Goal: Task Accomplishment & Management: Manage account settings

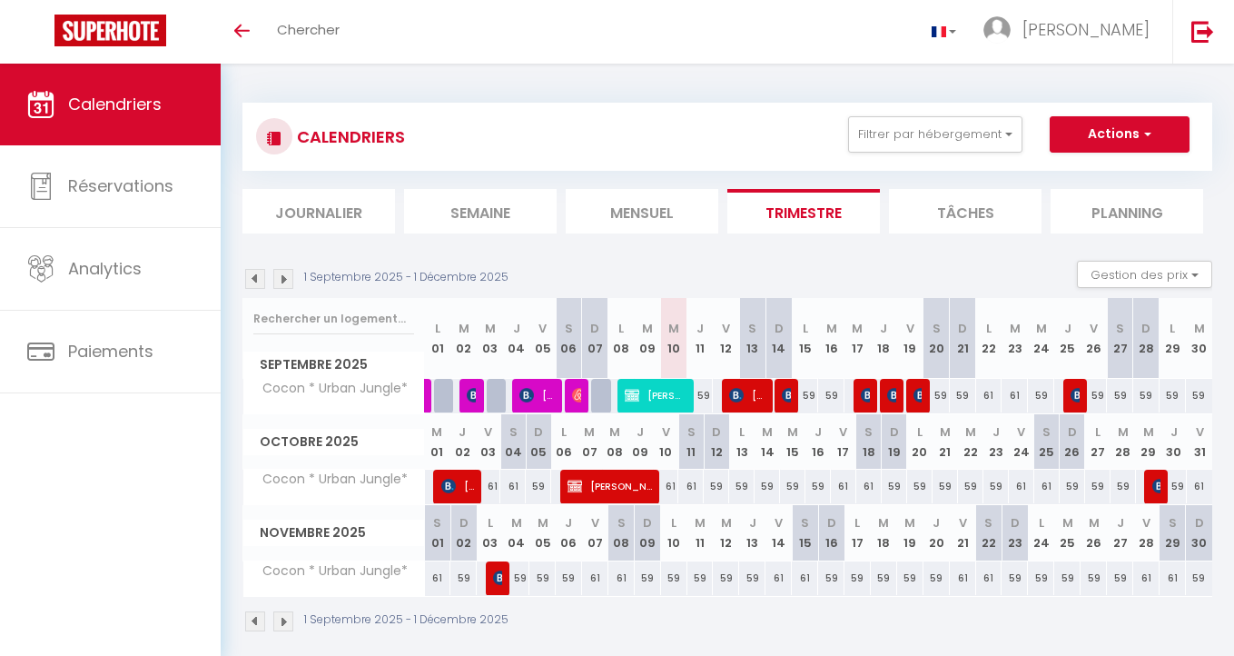
click at [258, 280] on img at bounding box center [255, 279] width 20 height 20
select select
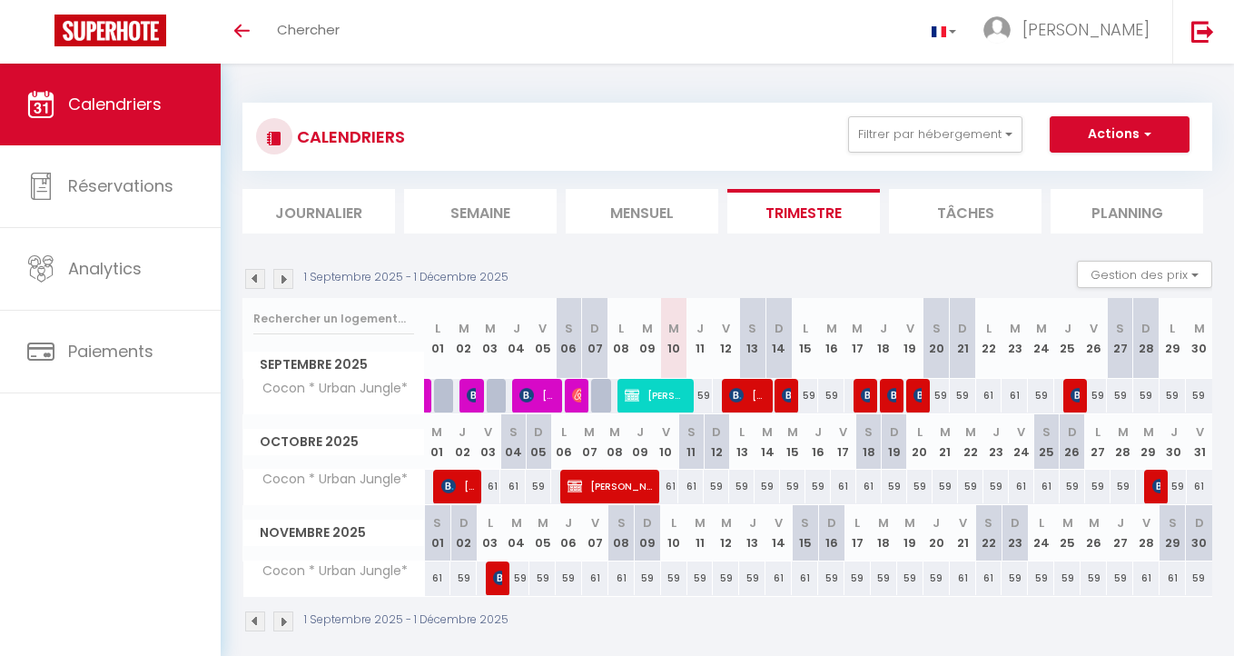
select select
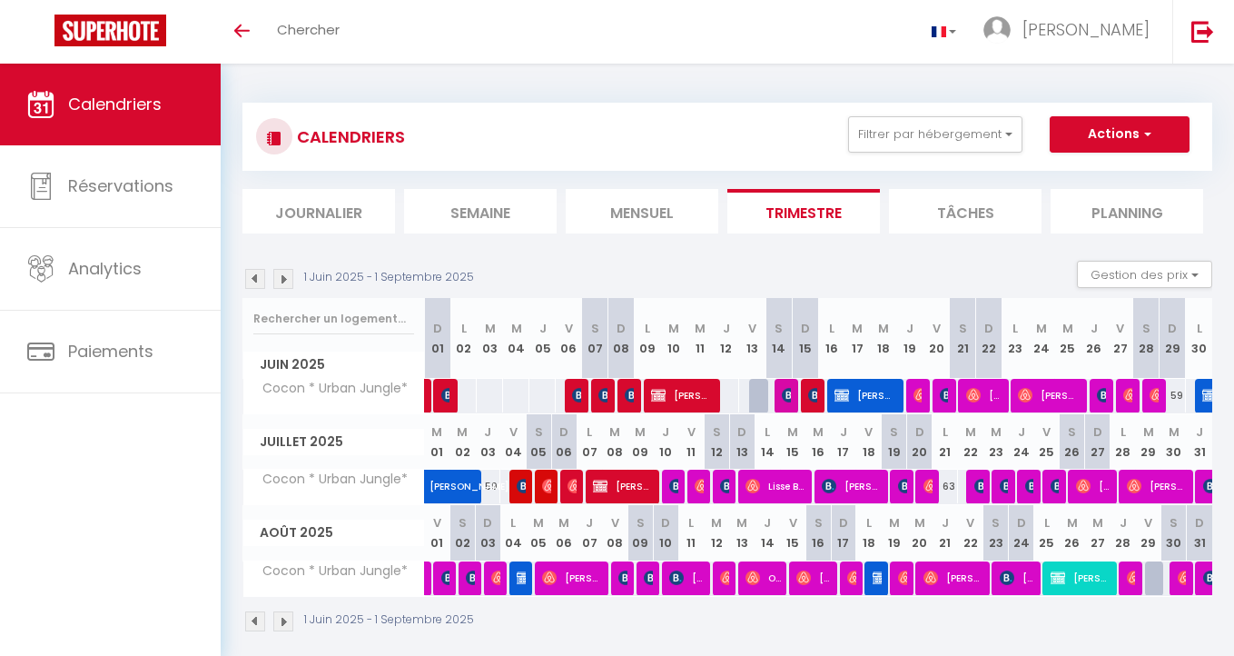
click at [519, 576] on img at bounding box center [524, 577] width 15 height 15
select select "OK"
select select "KO"
select select "0"
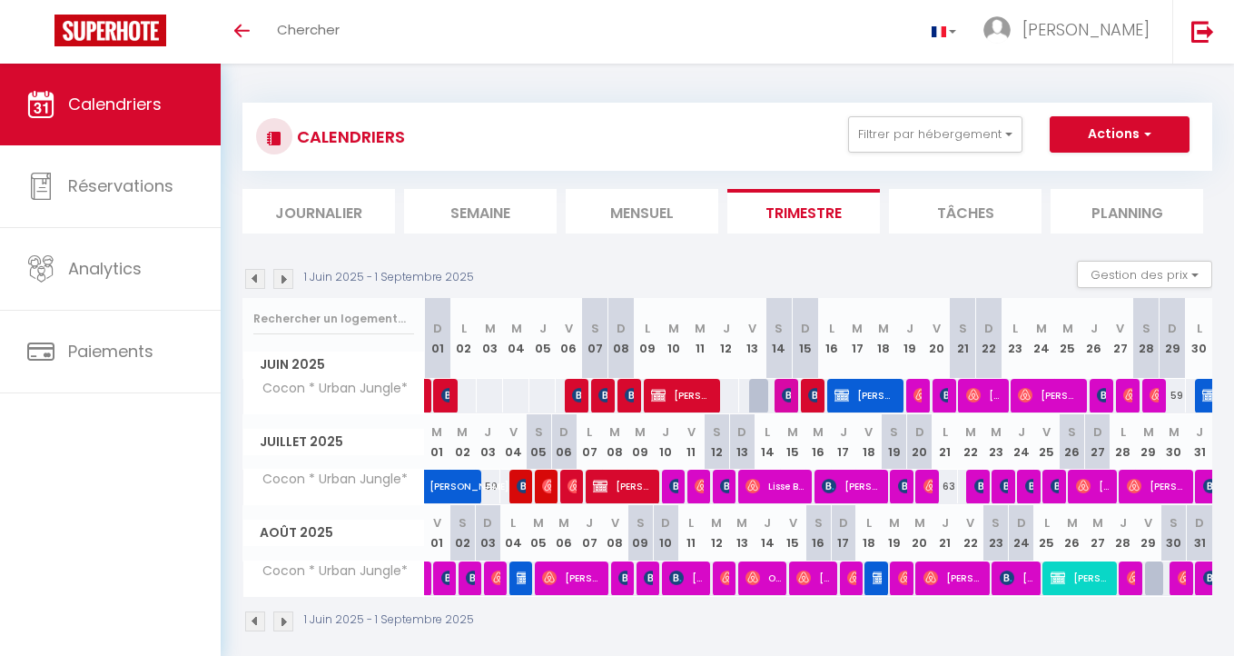
select select "1"
select select
select select "47980"
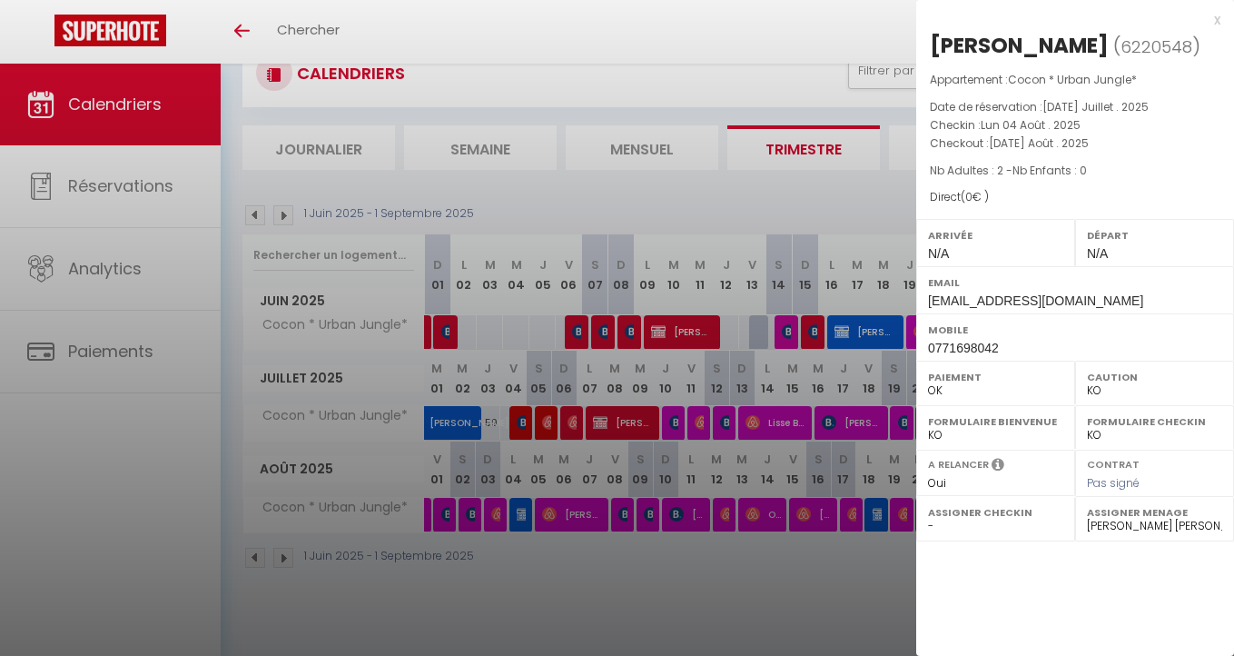
scroll to position [64, 0]
click at [629, 508] on div at bounding box center [617, 328] width 1234 height 656
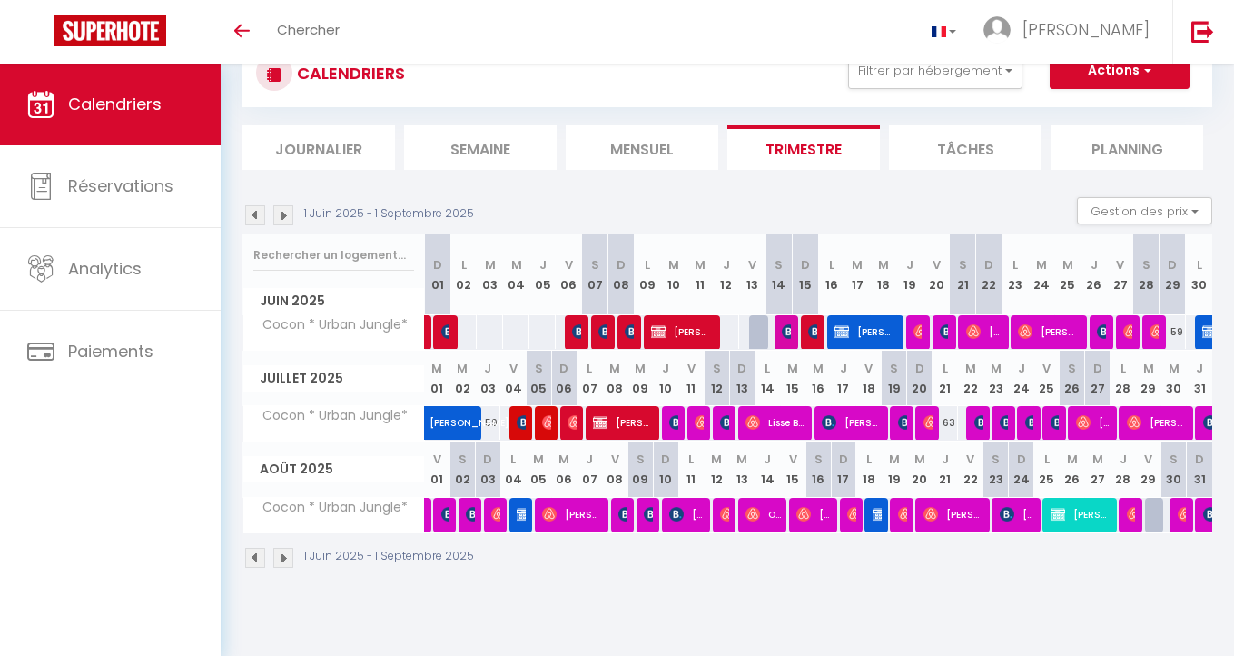
click at [578, 515] on span "[PERSON_NAME]" at bounding box center [573, 514] width 62 height 35
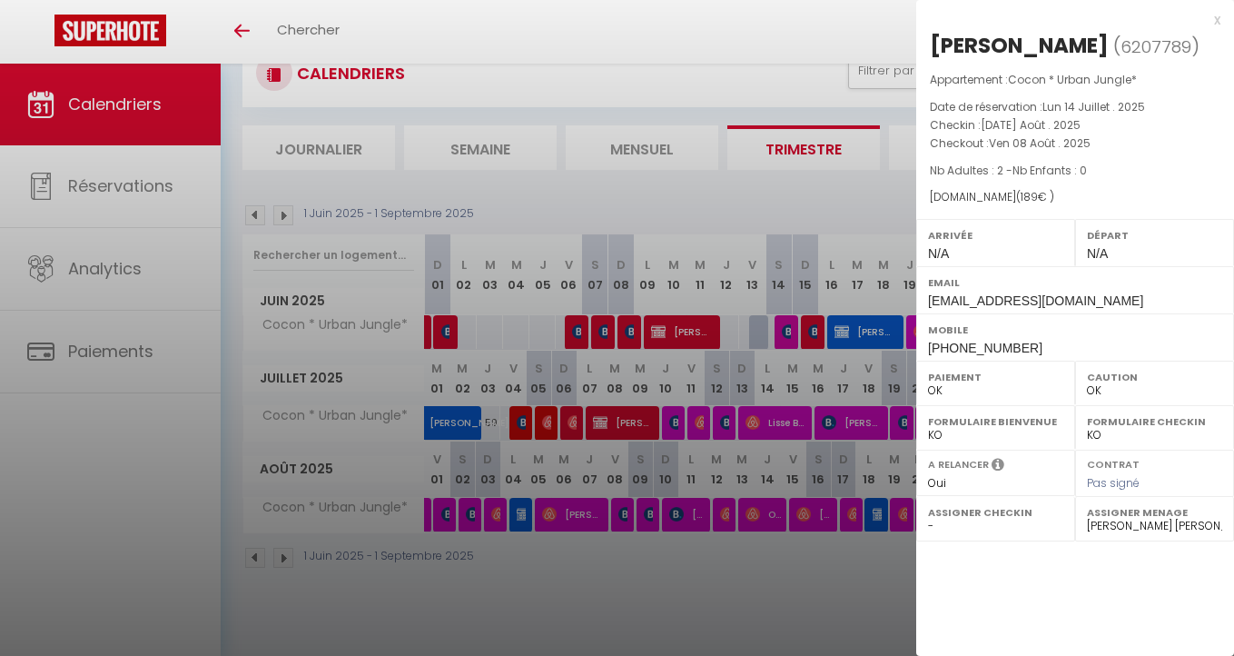
click at [820, 518] on div at bounding box center [617, 328] width 1234 height 656
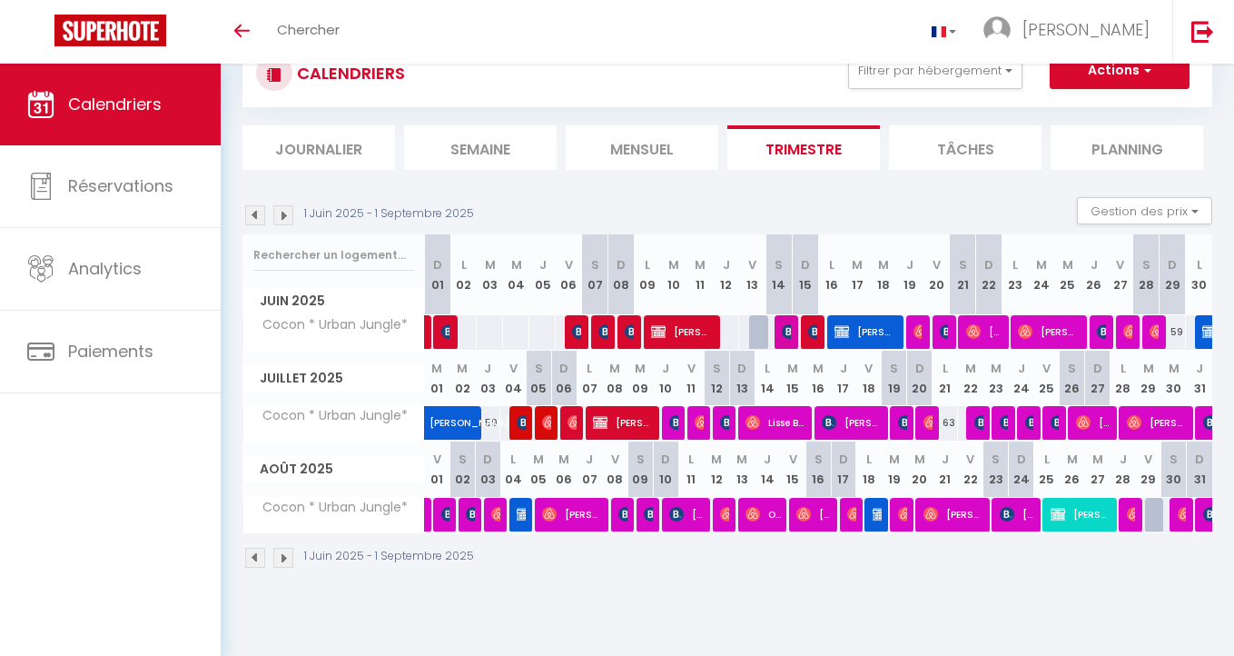
click at [815, 510] on span "[PERSON_NAME]" at bounding box center [814, 514] width 35 height 35
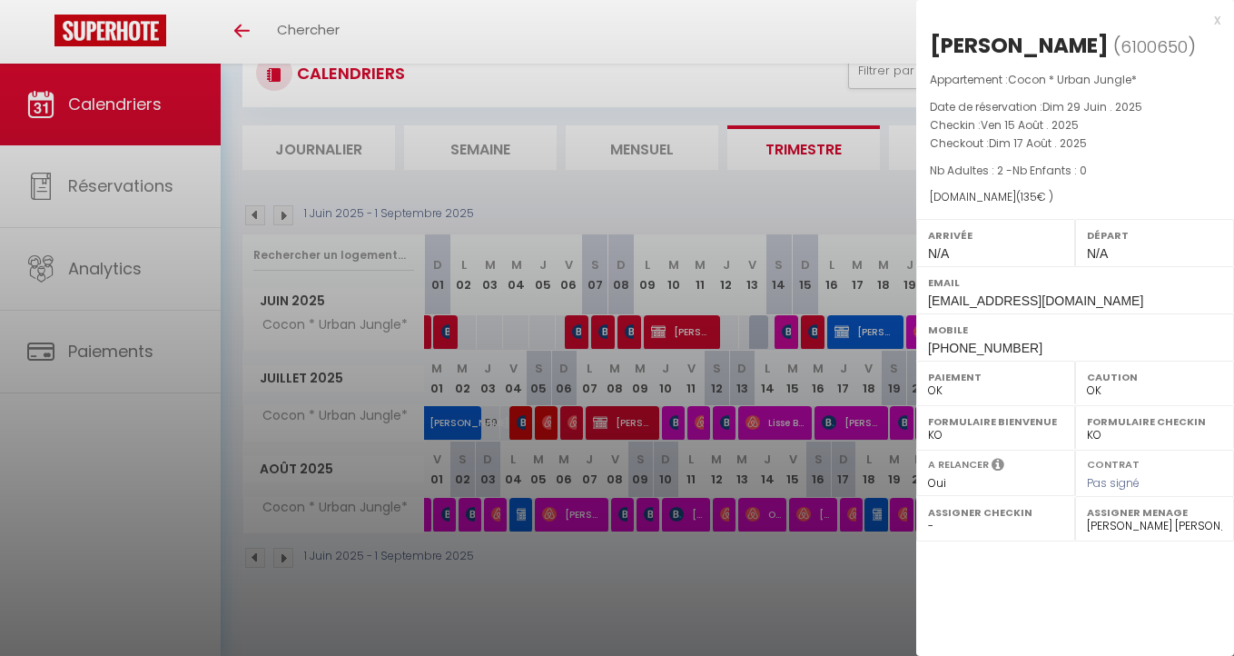
click at [873, 518] on div at bounding box center [617, 328] width 1234 height 656
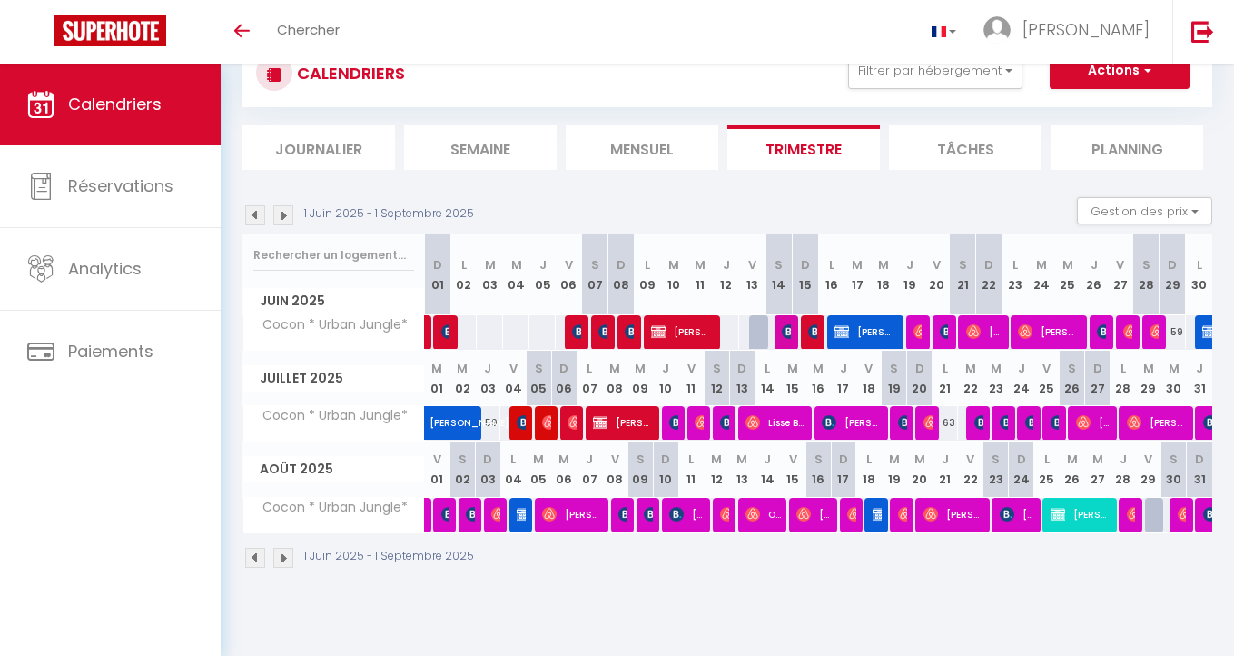
click at [877, 511] on img at bounding box center [880, 514] width 15 height 15
select select "KO"
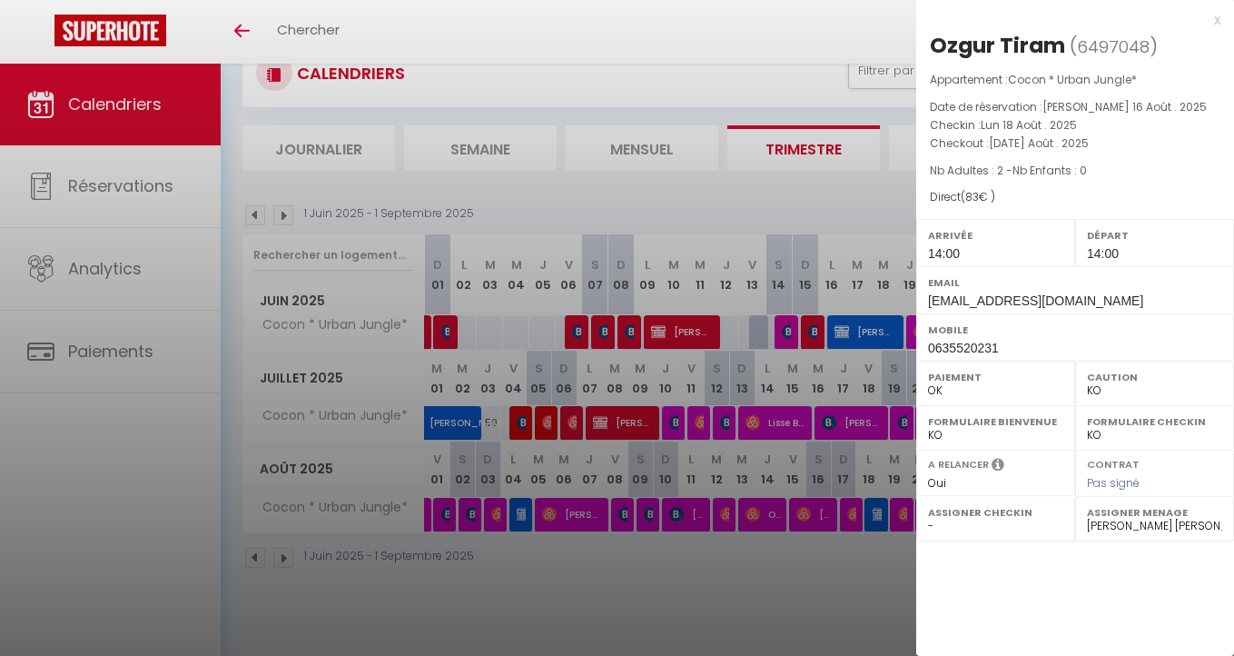
click at [875, 538] on div at bounding box center [617, 328] width 1234 height 656
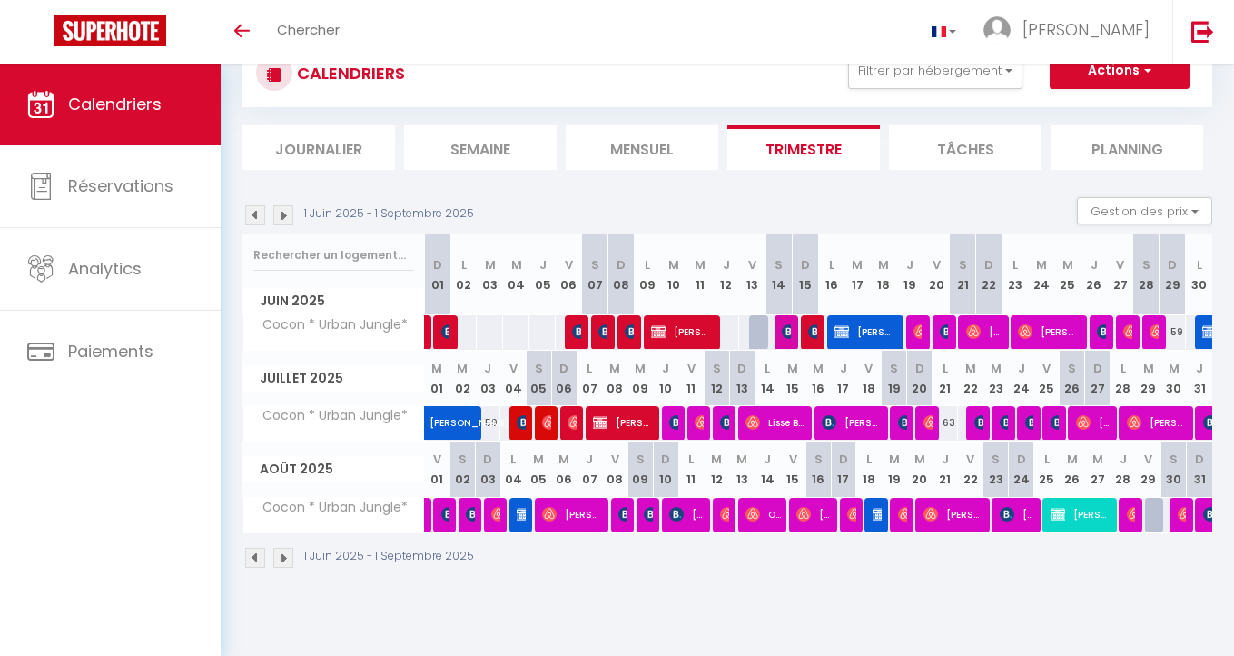
click at [1079, 503] on span "[PERSON_NAME]" at bounding box center [1082, 514] width 62 height 35
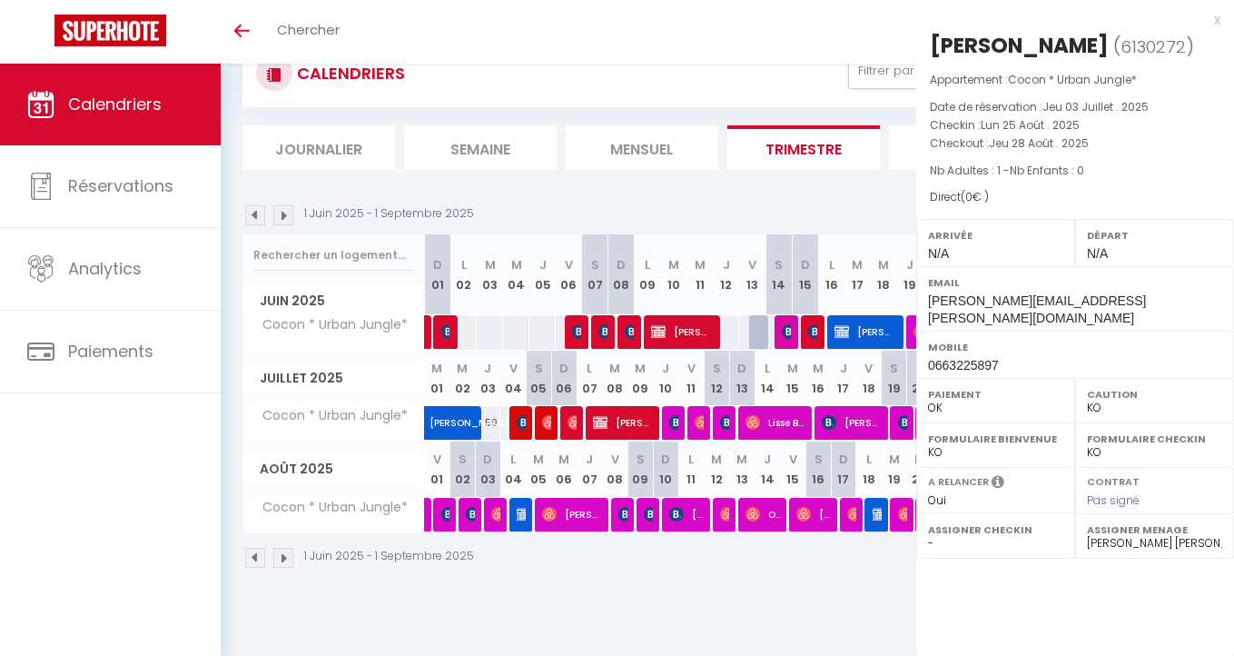
select select "1"
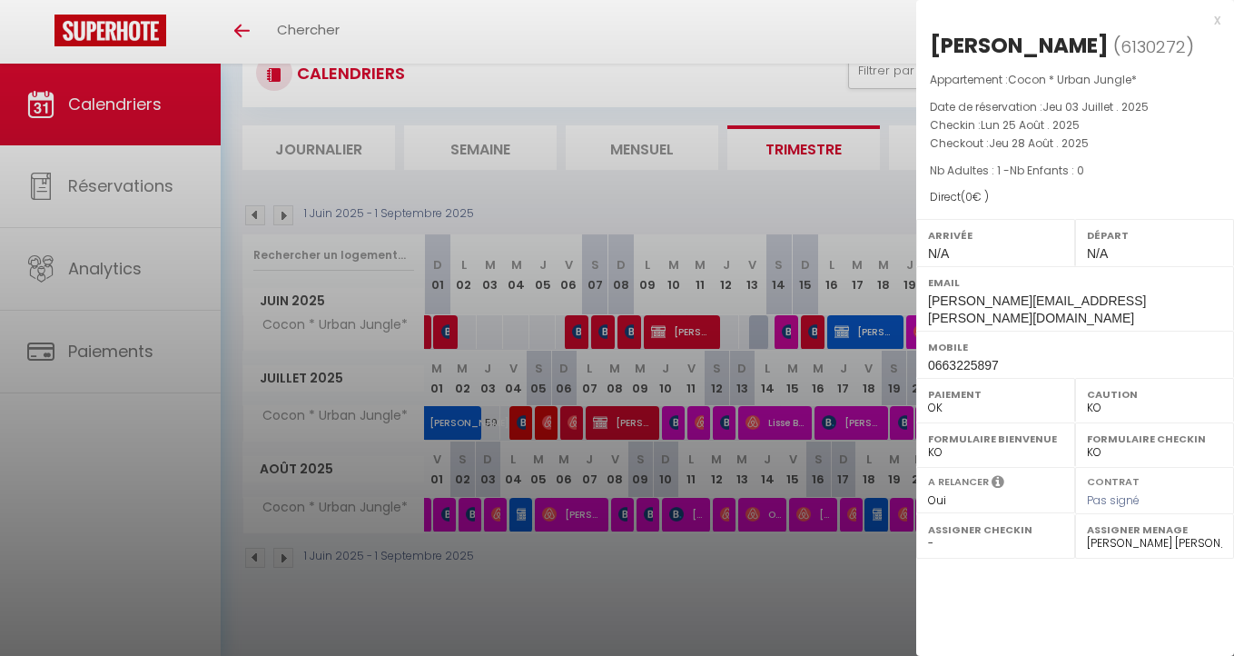
click at [630, 421] on div at bounding box center [617, 328] width 1234 height 656
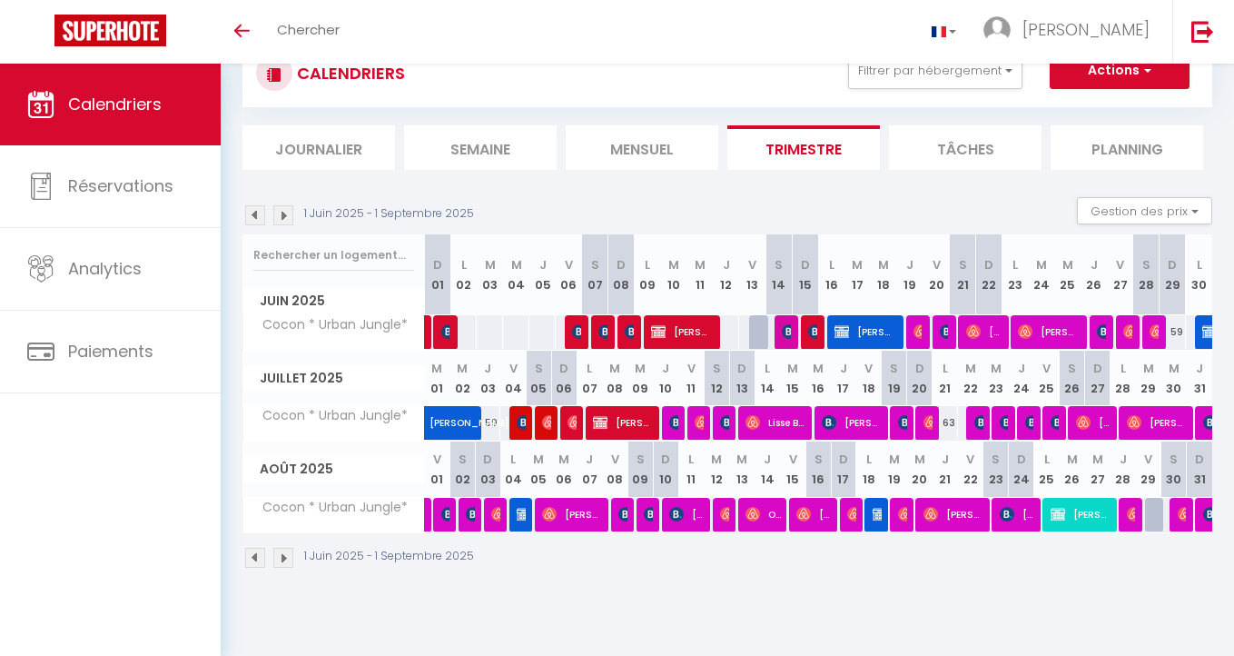
click at [630, 421] on span "[PERSON_NAME]" at bounding box center [624, 422] width 62 height 35
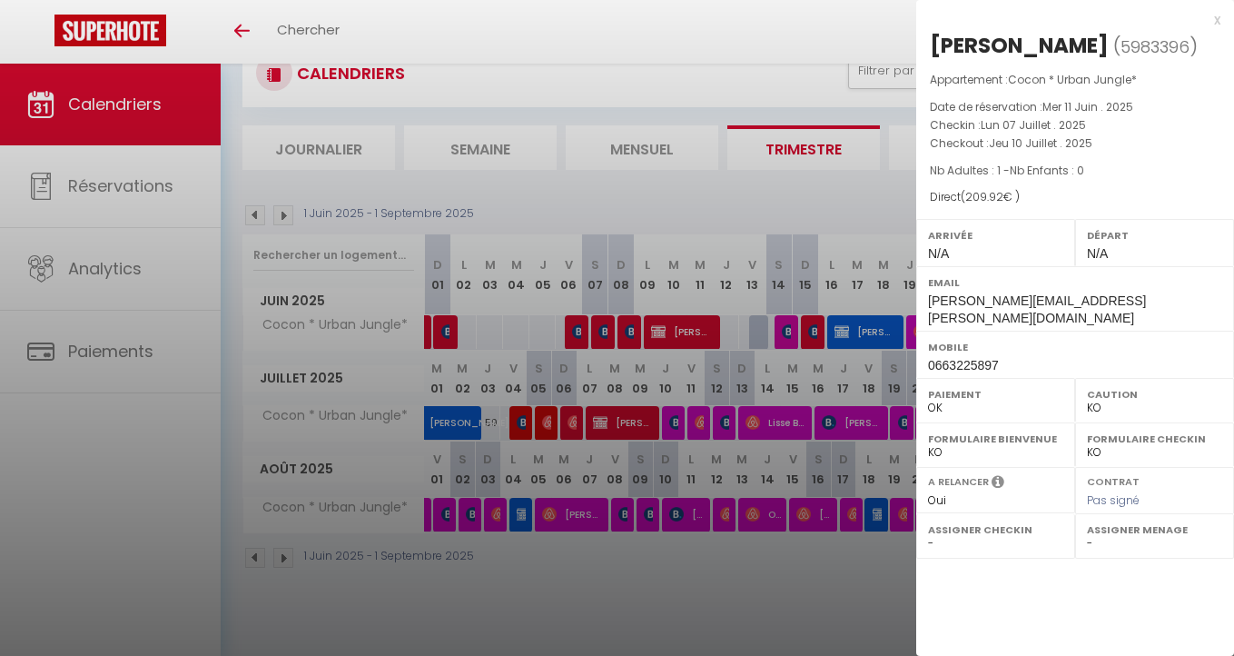
click at [635, 545] on div at bounding box center [617, 328] width 1234 height 656
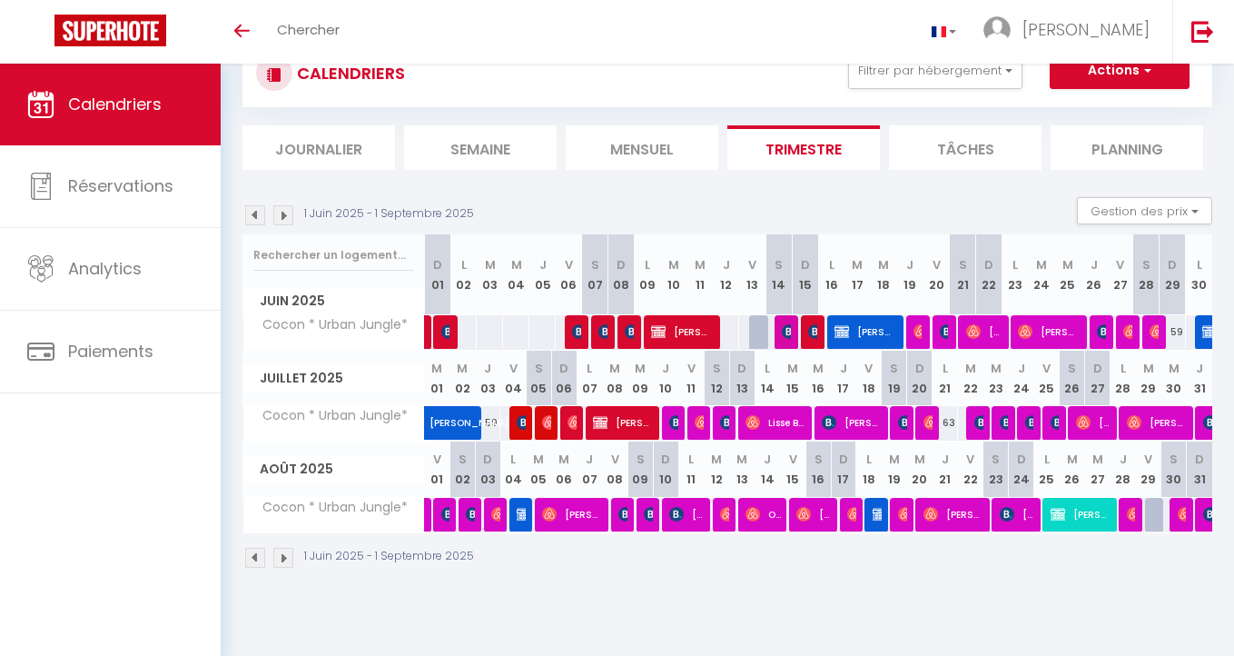
click at [876, 510] on img at bounding box center [880, 514] width 15 height 15
select select "47980"
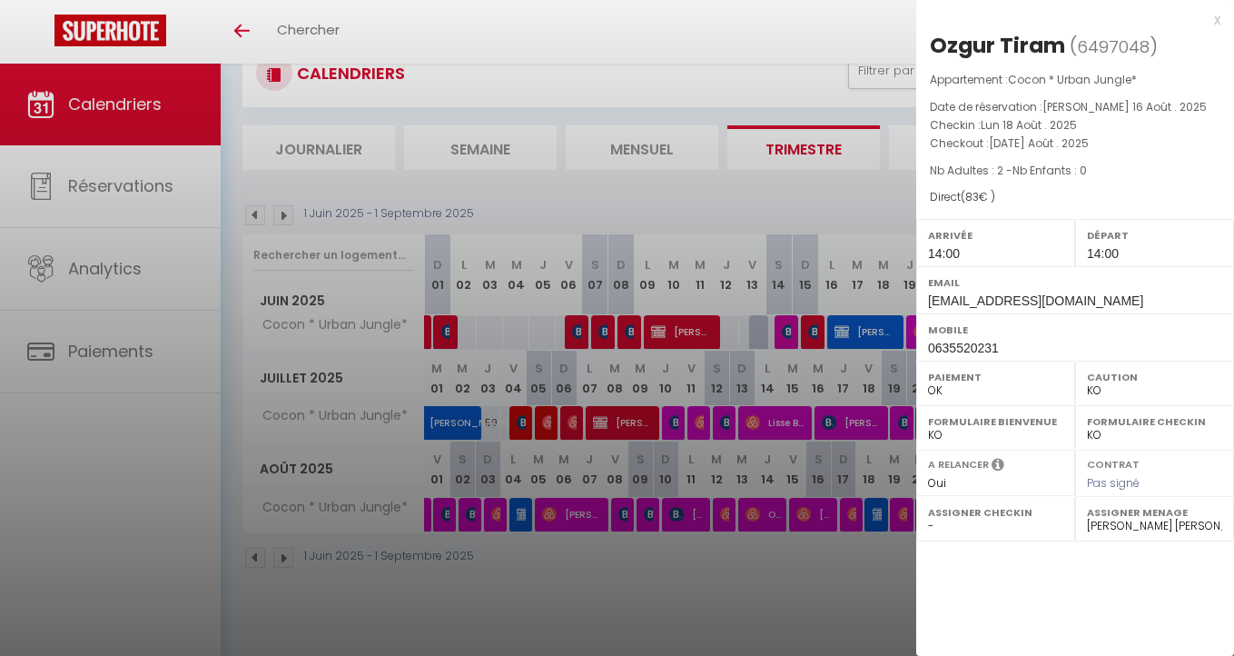
click at [559, 542] on div at bounding box center [617, 328] width 1234 height 656
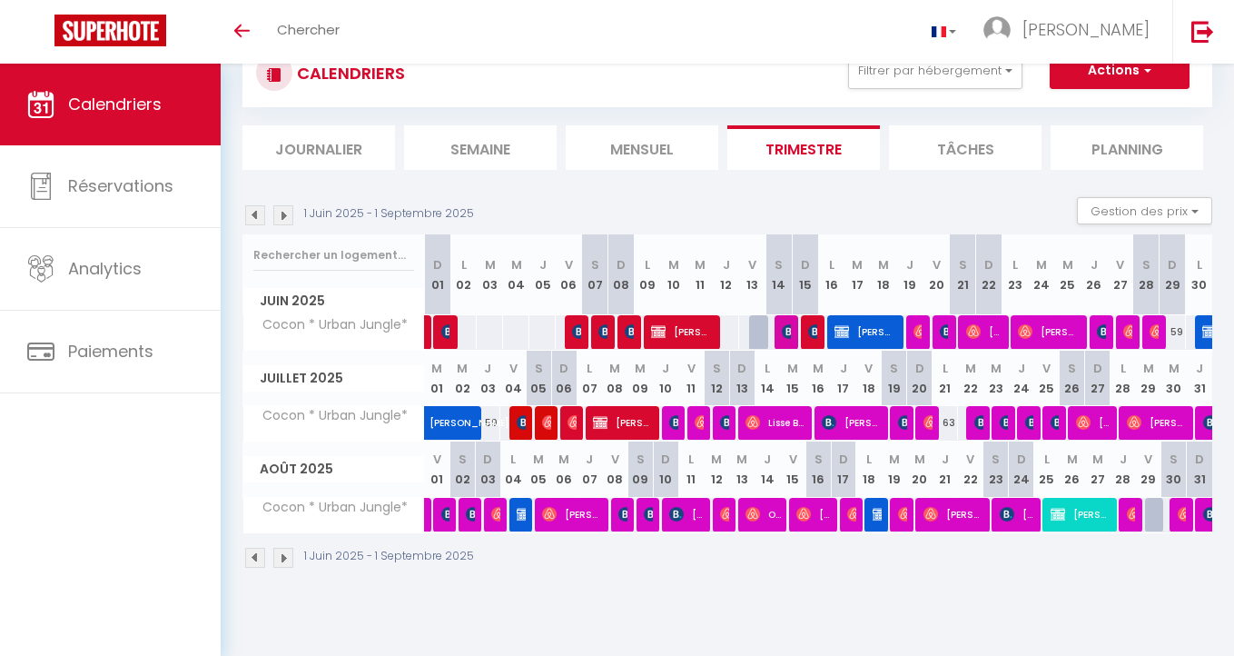
click at [523, 519] on img at bounding box center [524, 514] width 15 height 15
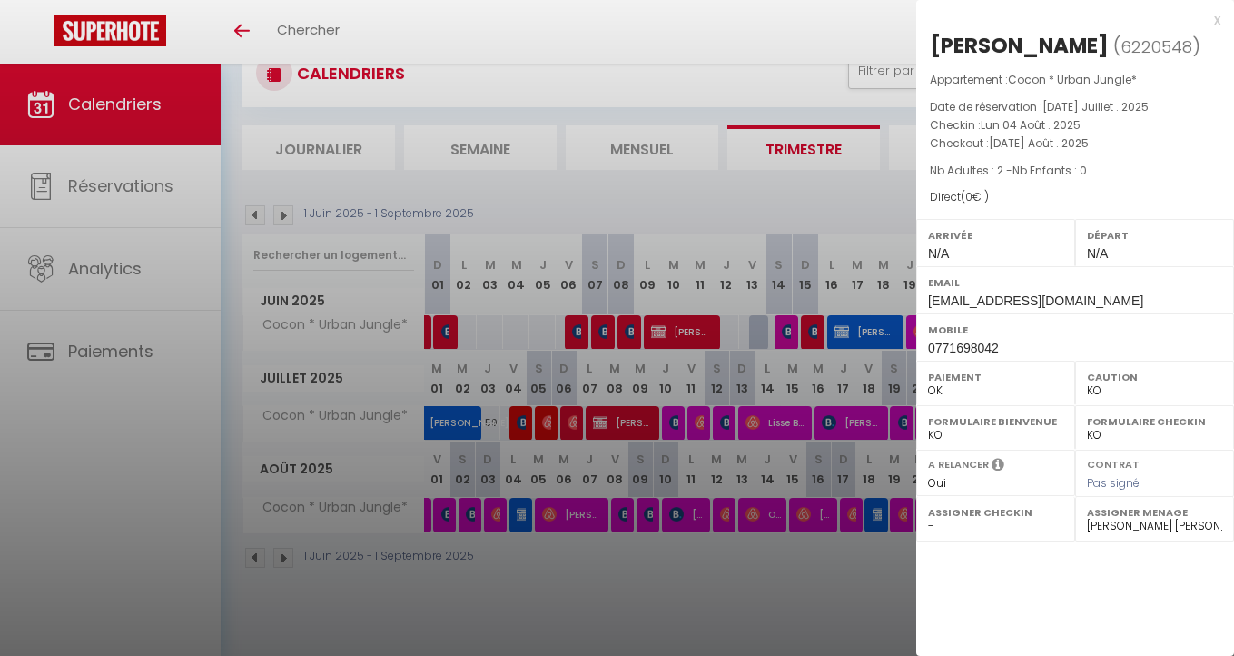
click at [808, 563] on div at bounding box center [617, 328] width 1234 height 656
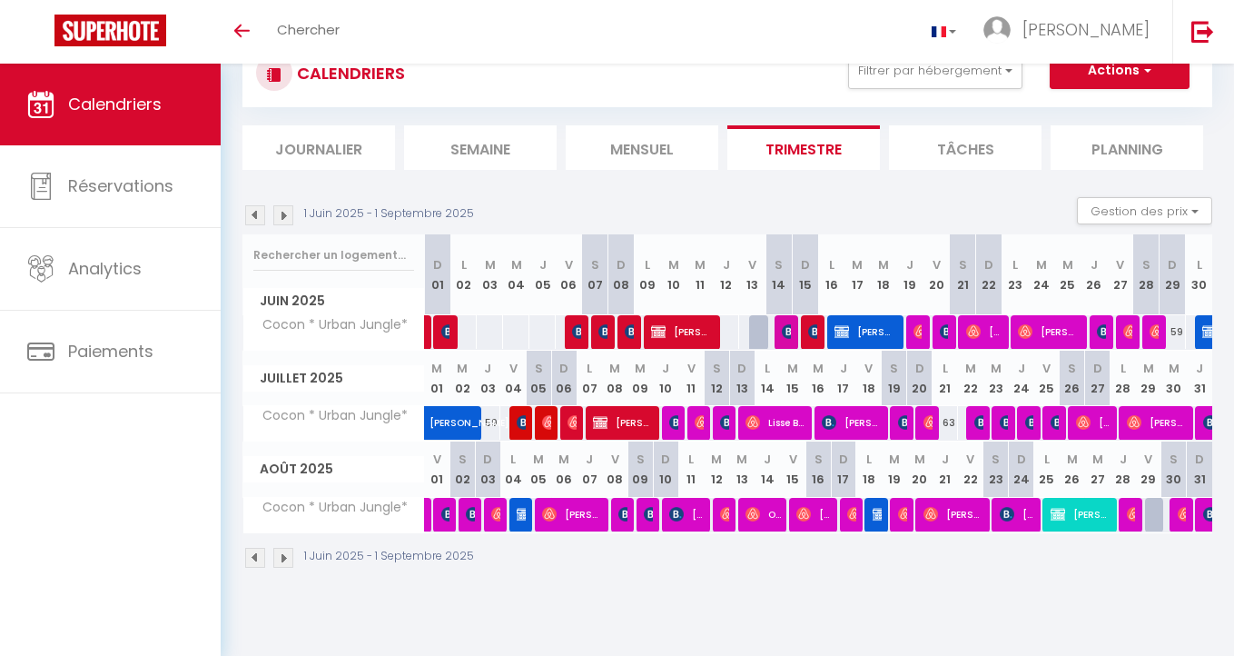
click at [520, 517] on img at bounding box center [524, 514] width 15 height 15
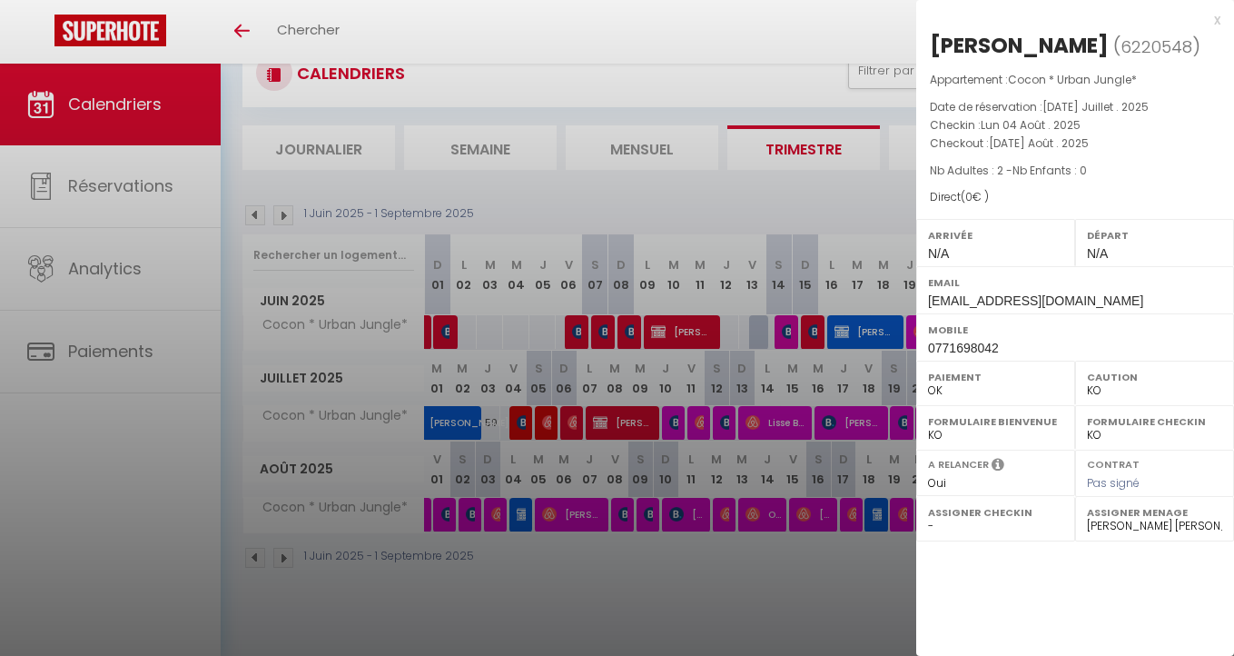
click at [764, 571] on div at bounding box center [617, 328] width 1234 height 656
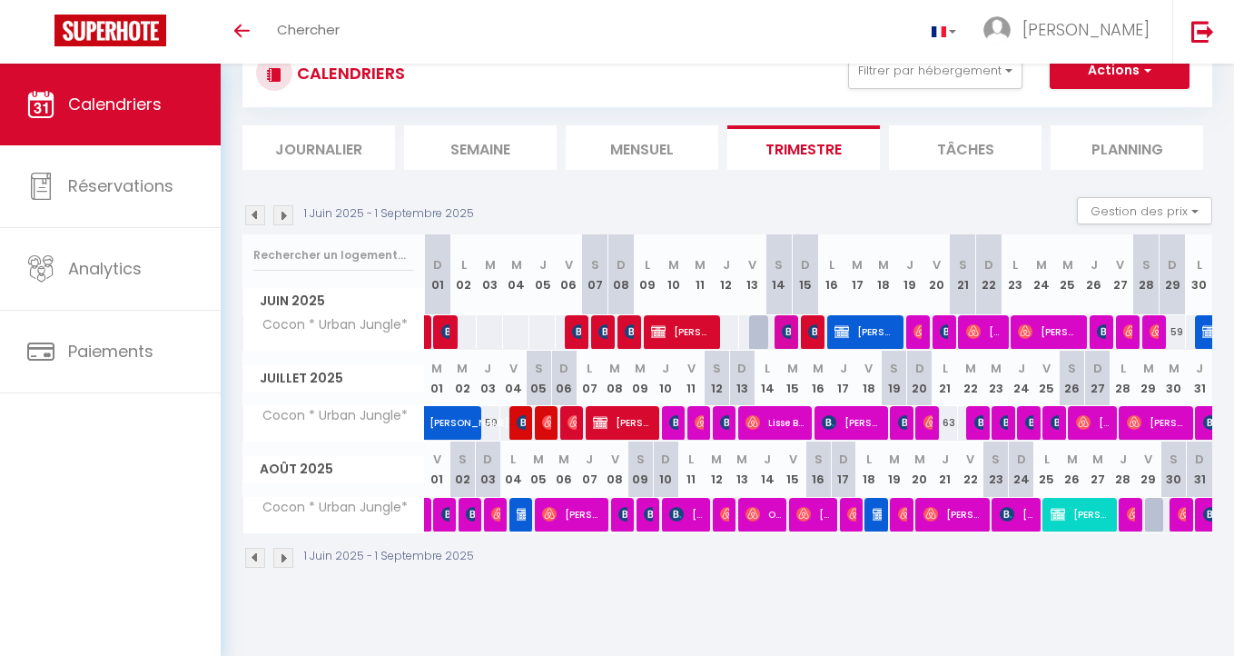
click at [875, 520] on span "Ozgur Tiram" at bounding box center [877, 514] width 9 height 35
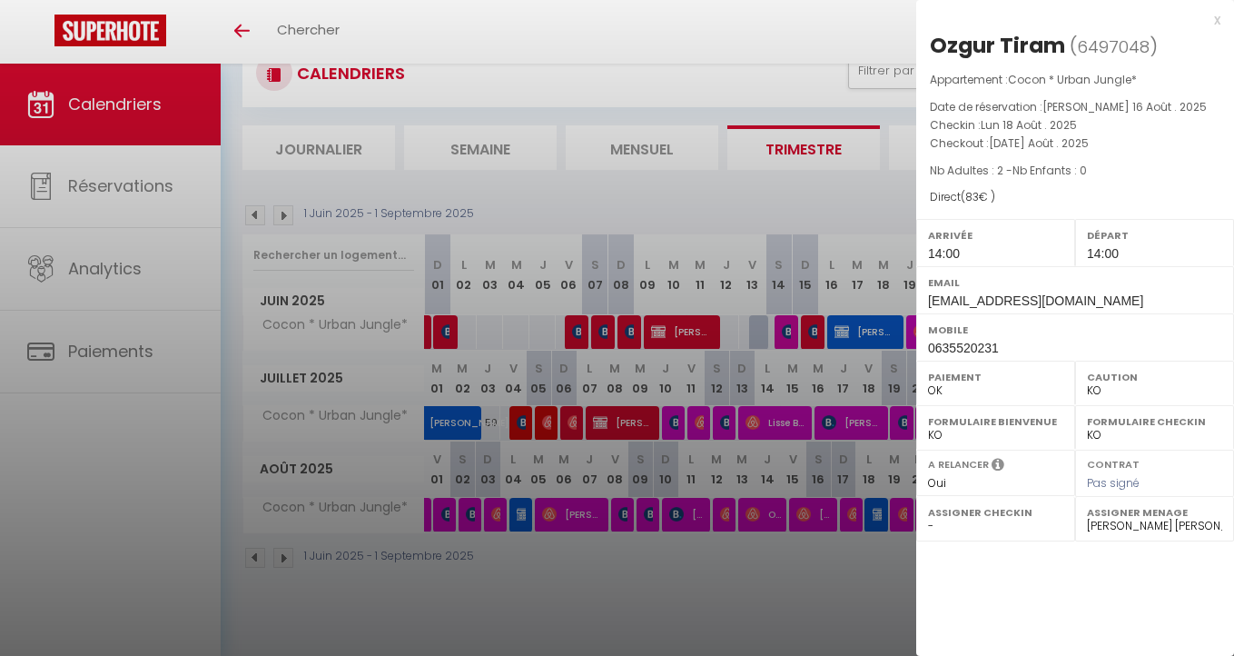
click at [865, 572] on div at bounding box center [617, 328] width 1234 height 656
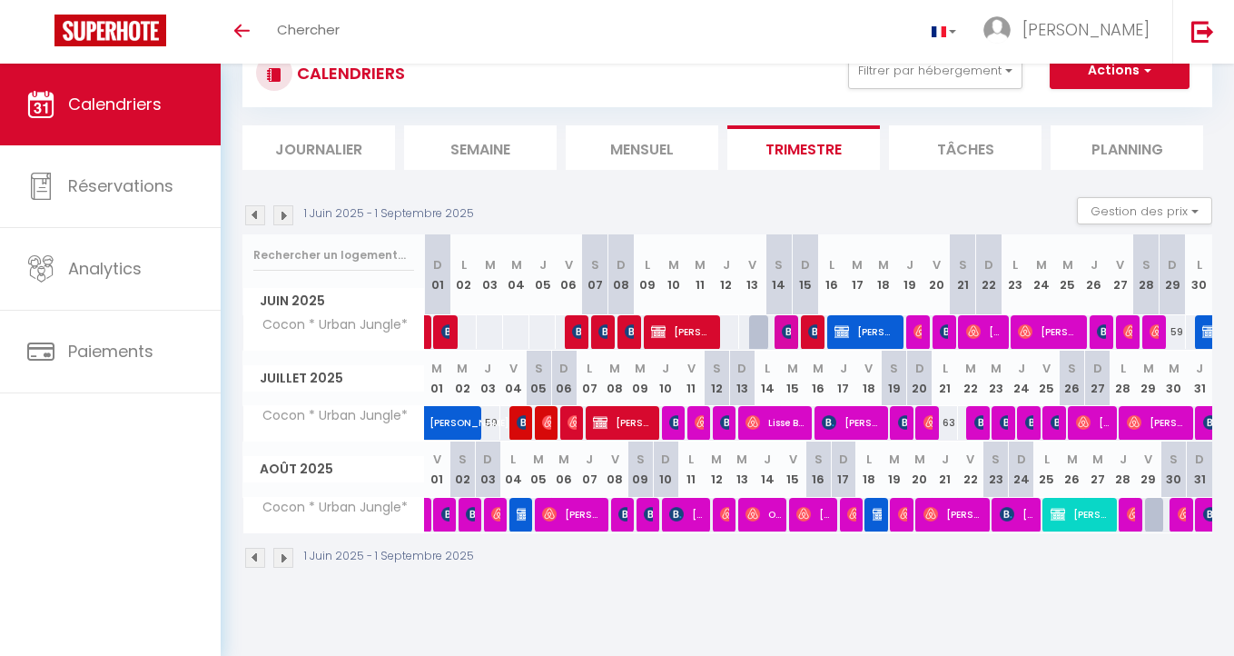
click at [1077, 520] on span "[PERSON_NAME]" at bounding box center [1082, 514] width 62 height 35
select select "1"
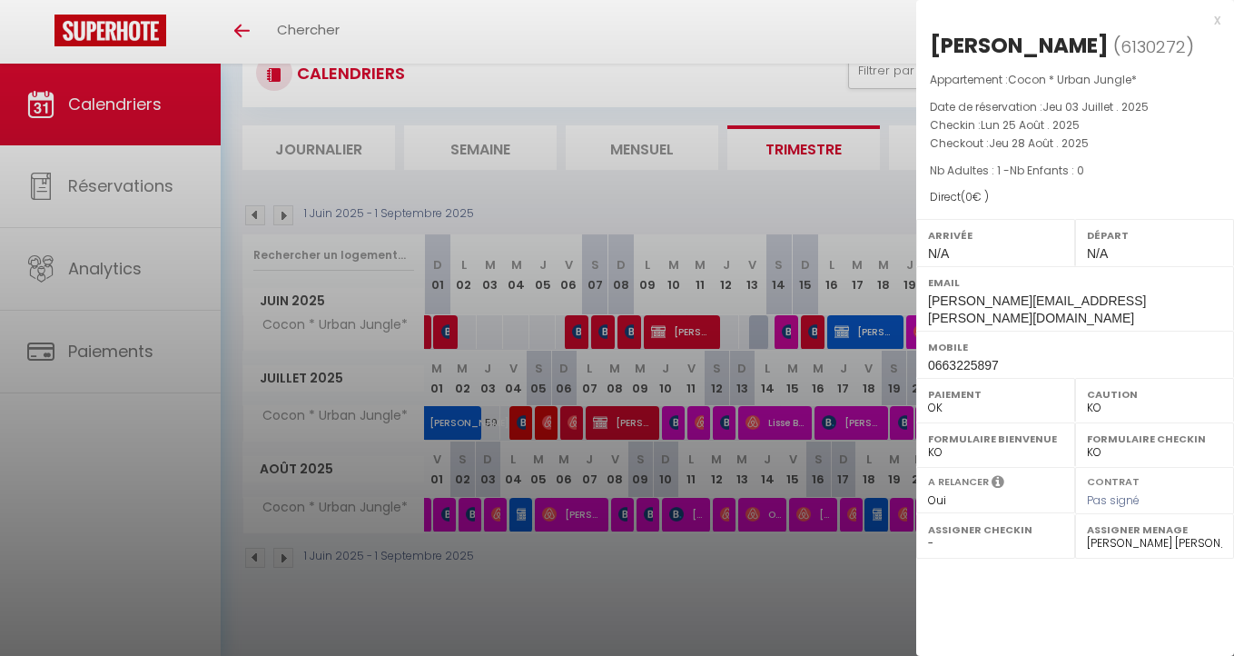
click at [854, 580] on div at bounding box center [617, 328] width 1234 height 656
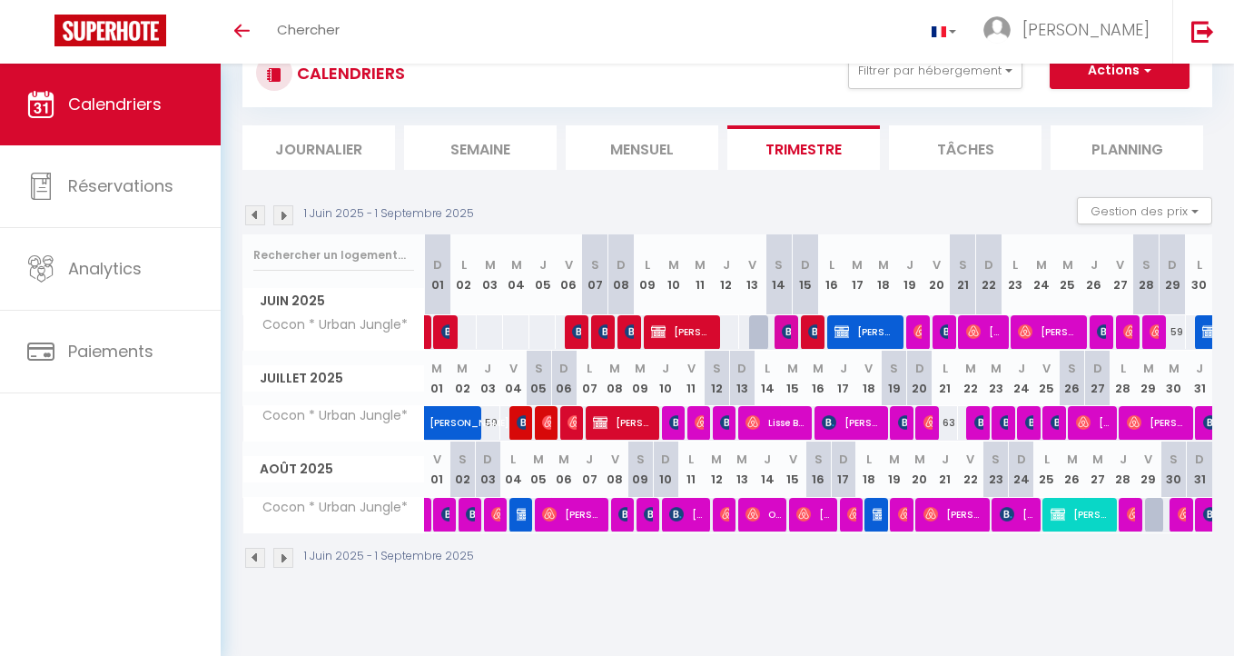
click at [278, 215] on img at bounding box center [283, 215] width 20 height 20
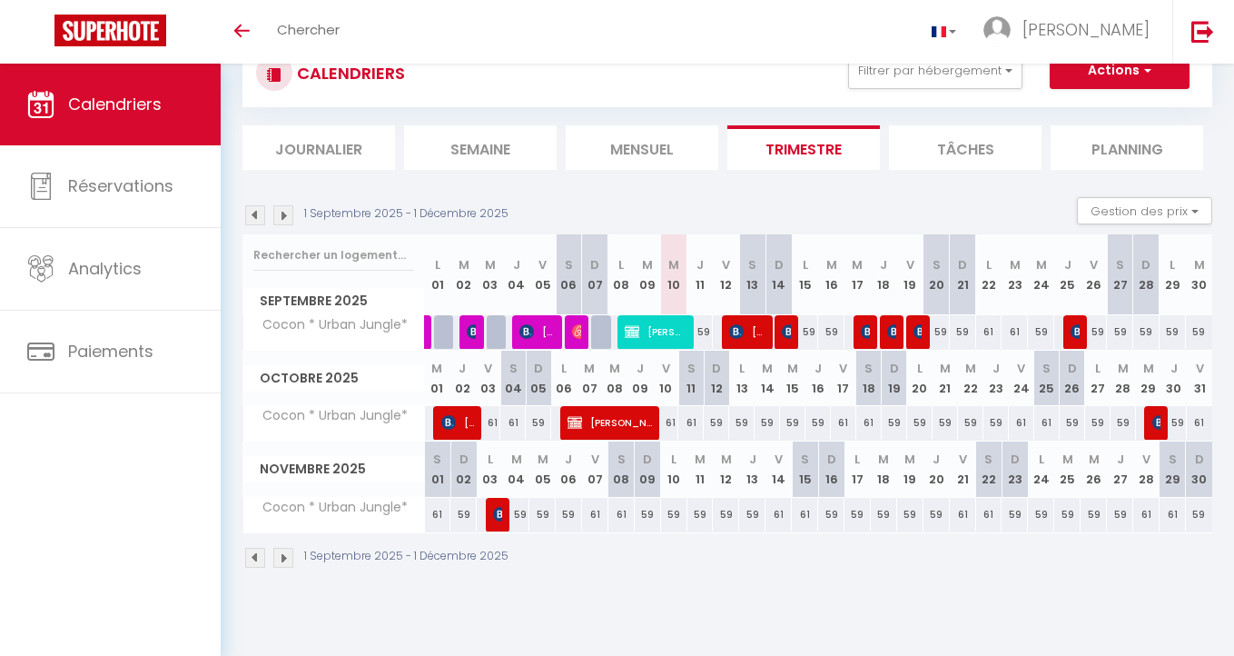
click at [655, 332] on span "[PERSON_NAME]" at bounding box center [656, 331] width 62 height 35
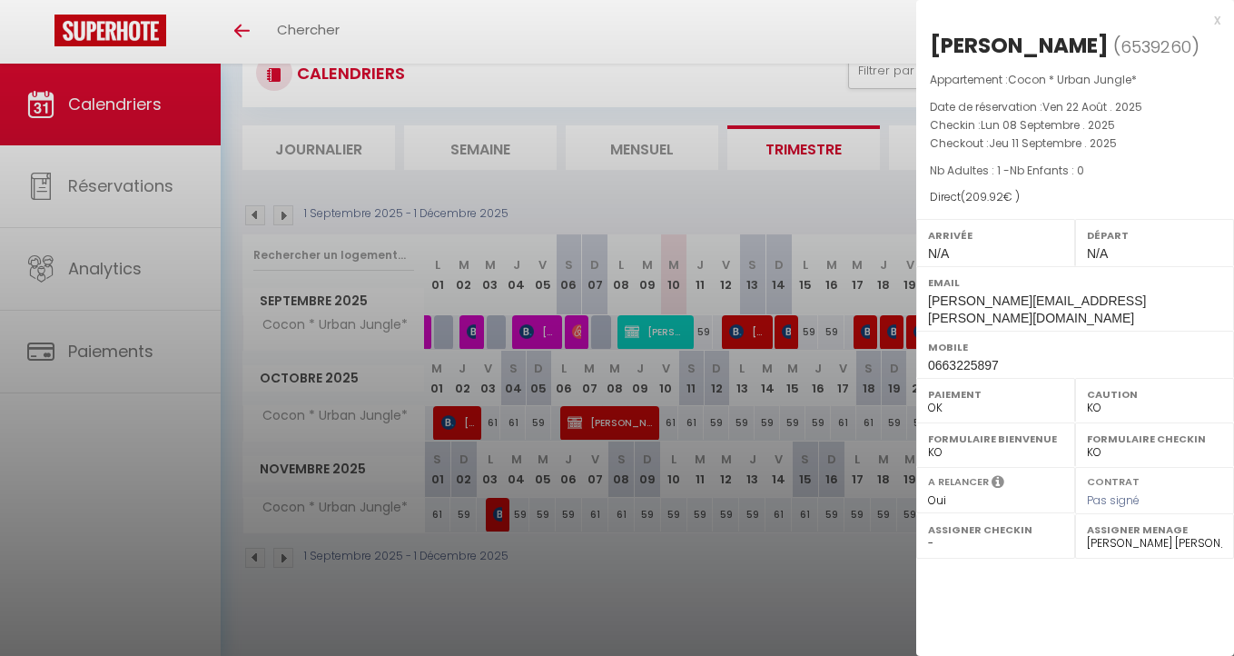
click at [629, 414] on div at bounding box center [617, 328] width 1234 height 656
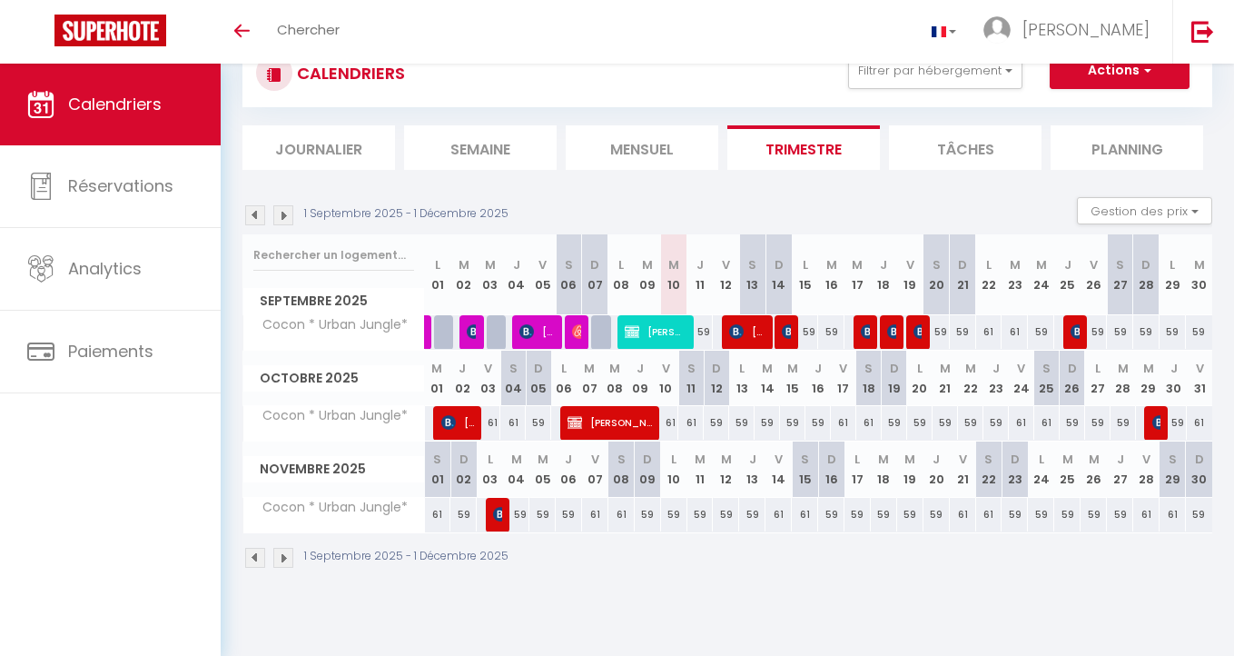
click at [629, 414] on span "[PERSON_NAME]" at bounding box center [612, 422] width 88 height 35
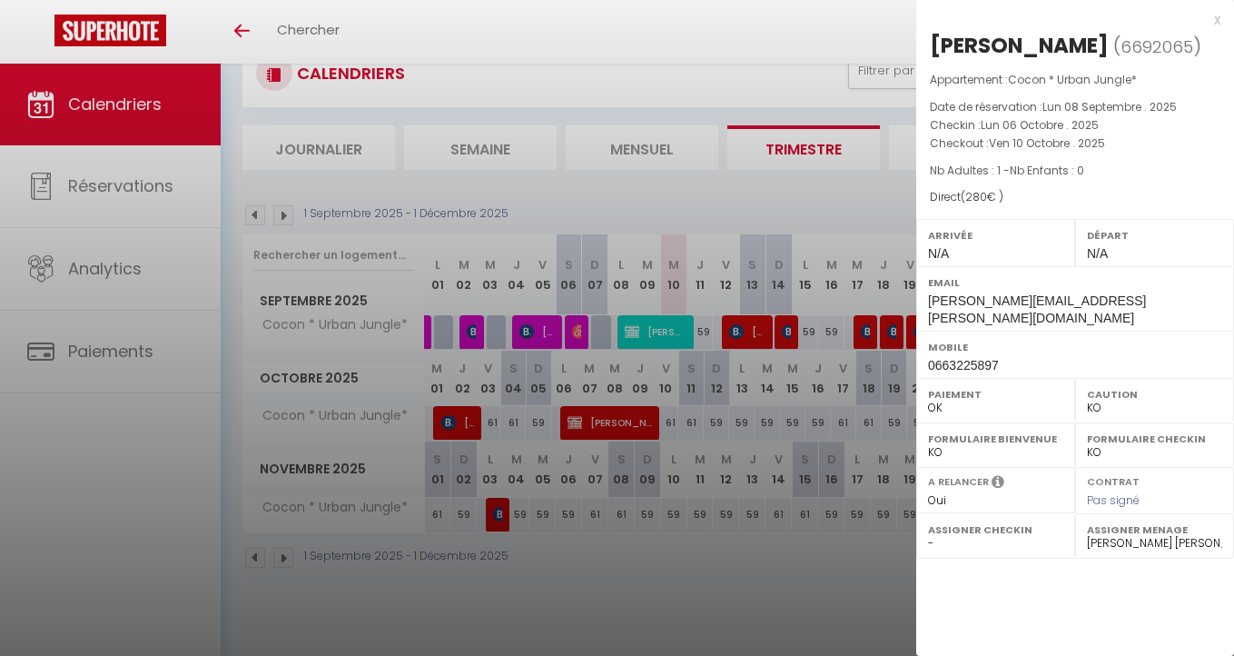
click at [651, 586] on div at bounding box center [617, 328] width 1234 height 656
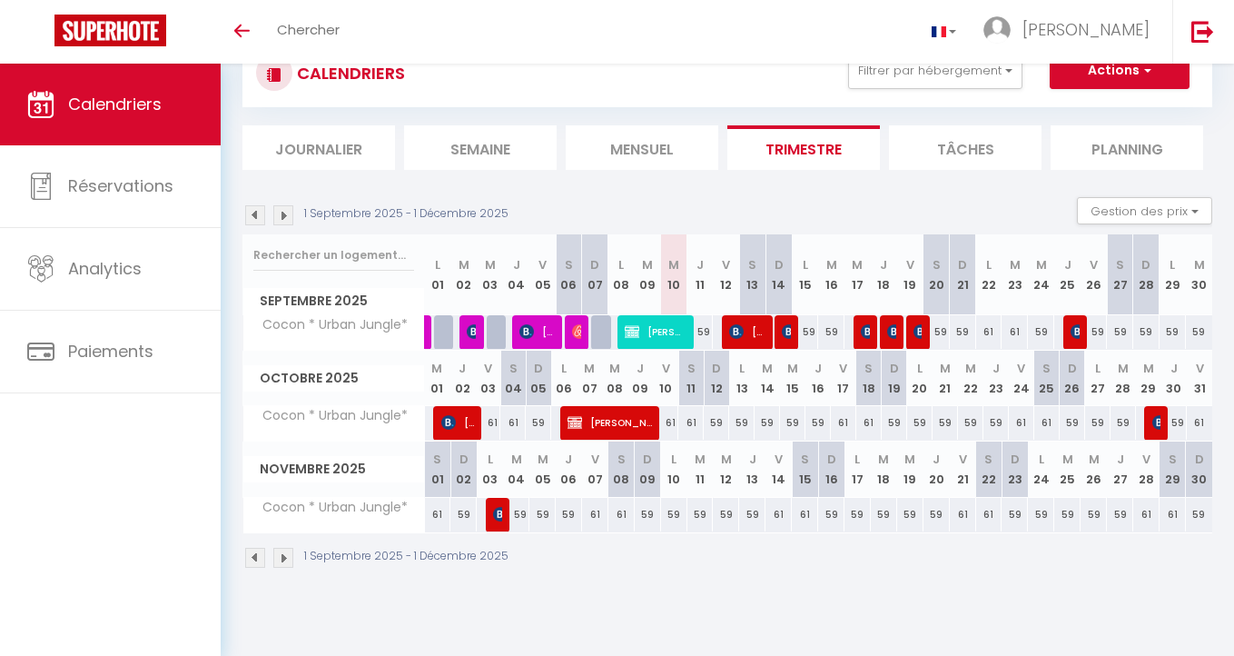
click at [666, 340] on span "[PERSON_NAME]" at bounding box center [656, 331] width 62 height 35
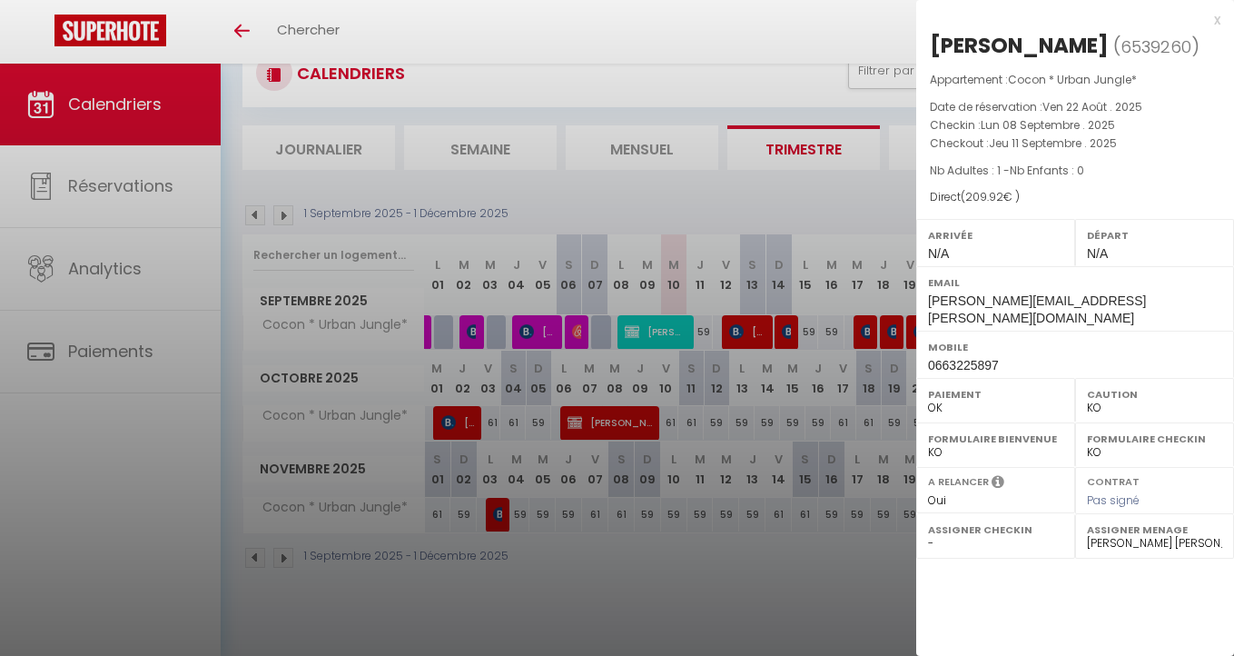
click at [605, 552] on div at bounding box center [617, 328] width 1234 height 656
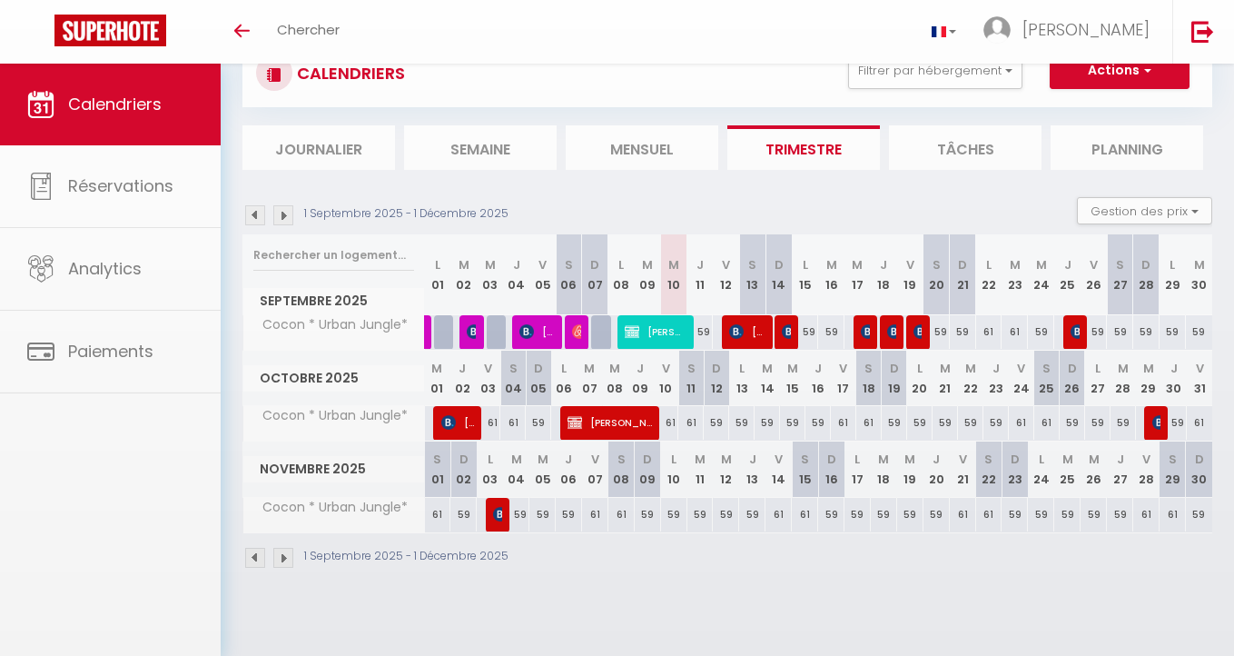
click at [608, 418] on span "[PERSON_NAME]" at bounding box center [612, 422] width 88 height 35
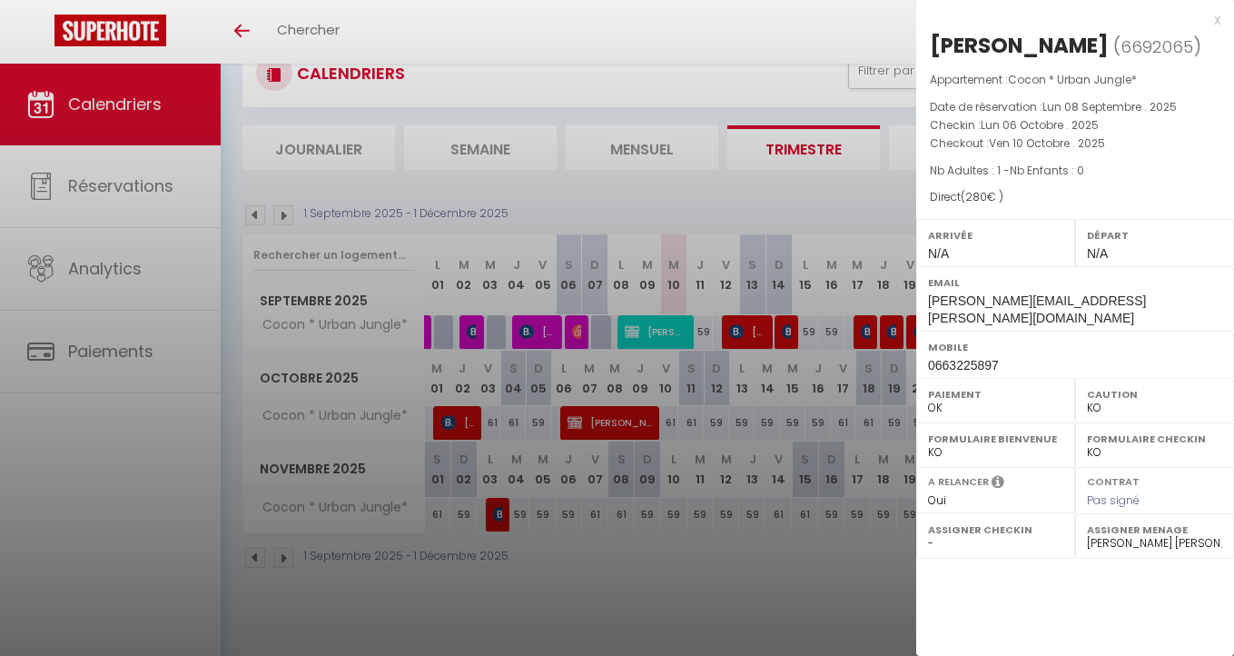
click at [142, 278] on div at bounding box center [617, 328] width 1234 height 656
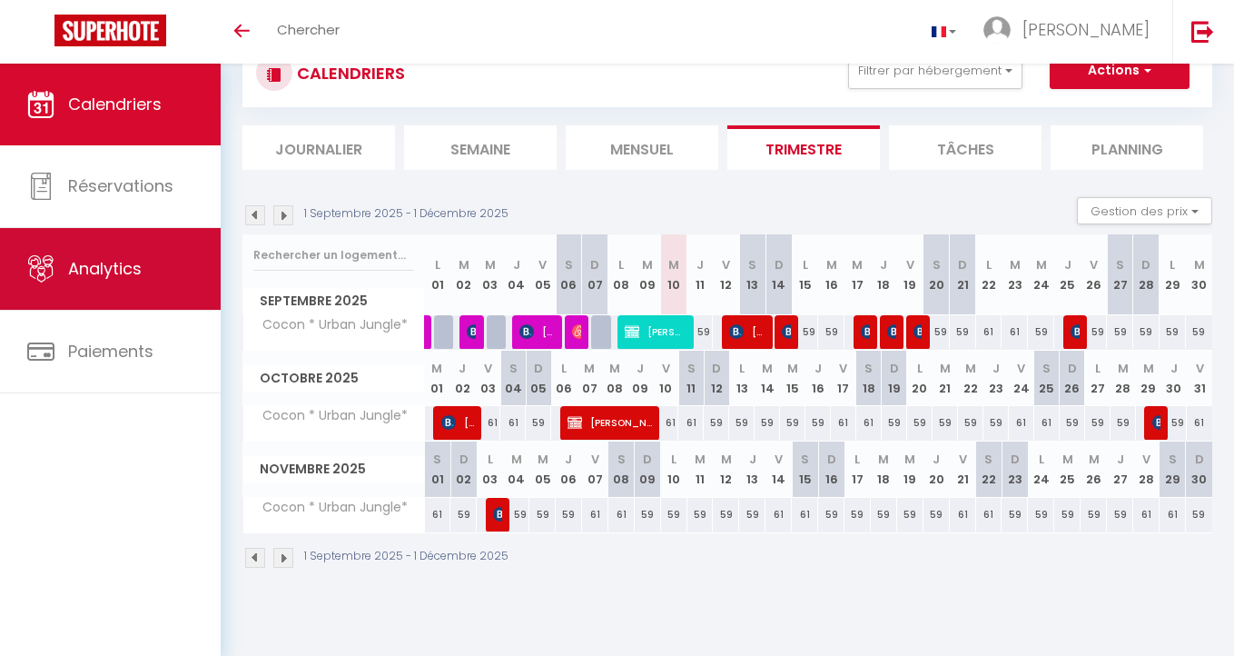
click at [114, 262] on span "Analytics" at bounding box center [105, 268] width 74 height 23
select select "2025"
select select "9"
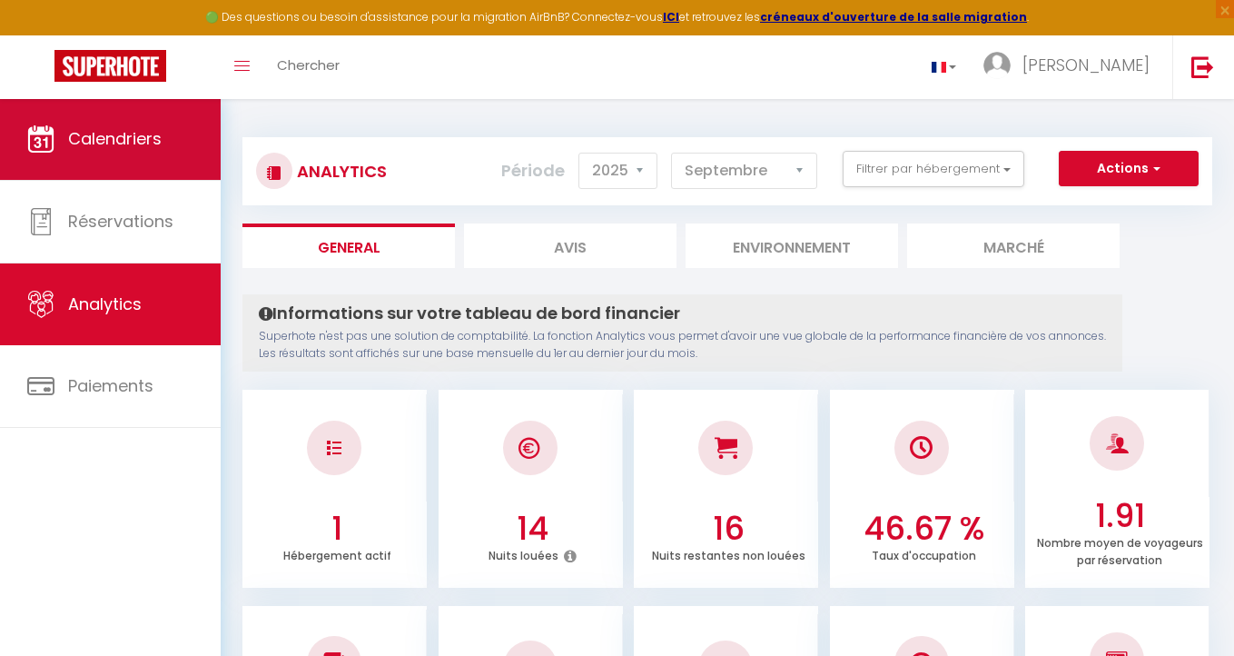
click at [158, 148] on span "Calendriers" at bounding box center [115, 138] width 94 height 23
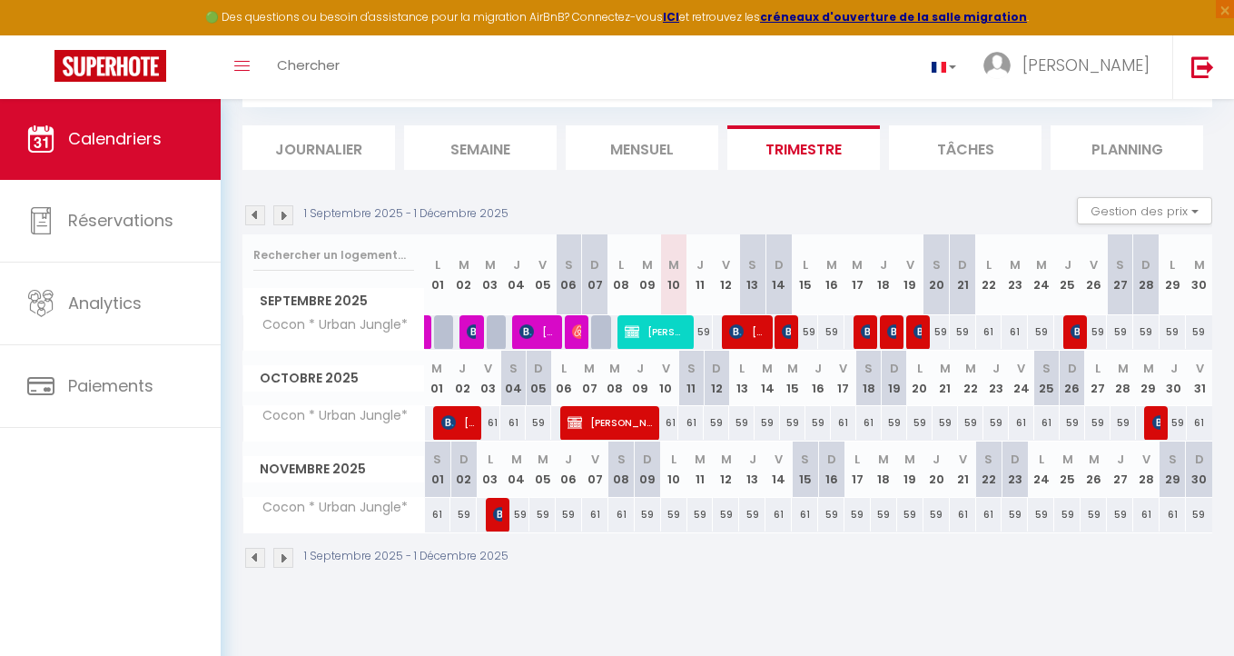
scroll to position [98, 0]
click at [256, 212] on img at bounding box center [255, 215] width 20 height 20
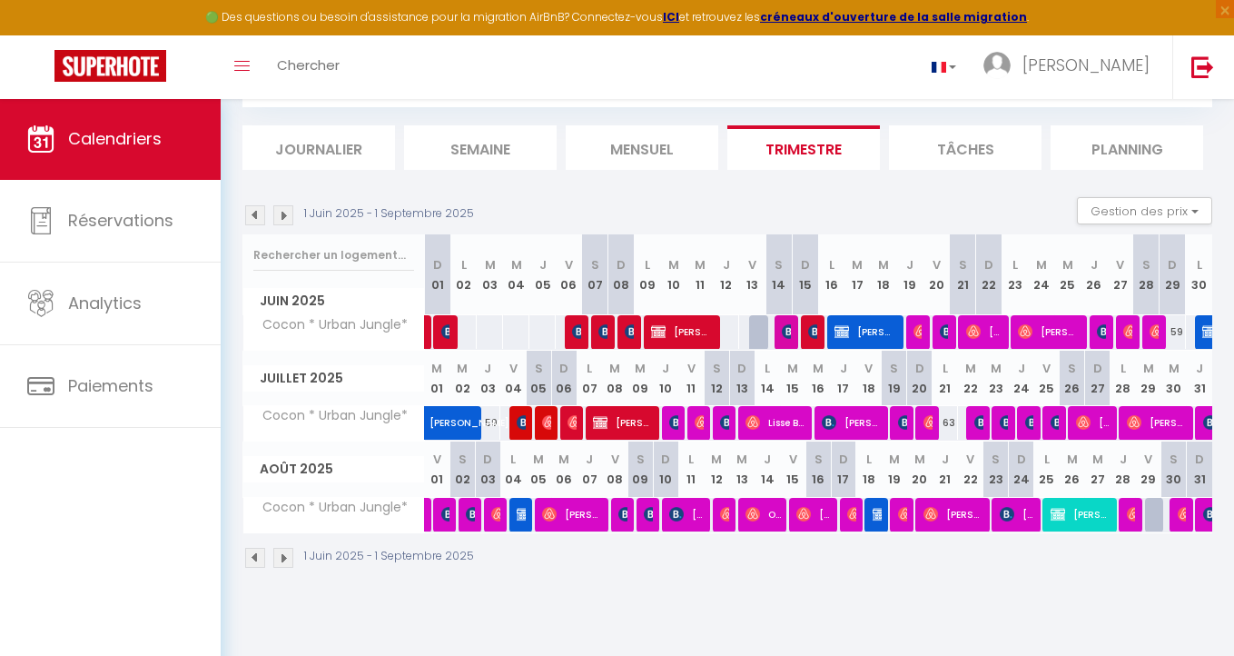
click at [520, 518] on img at bounding box center [524, 514] width 15 height 15
select select "OK"
select select "KO"
select select "0"
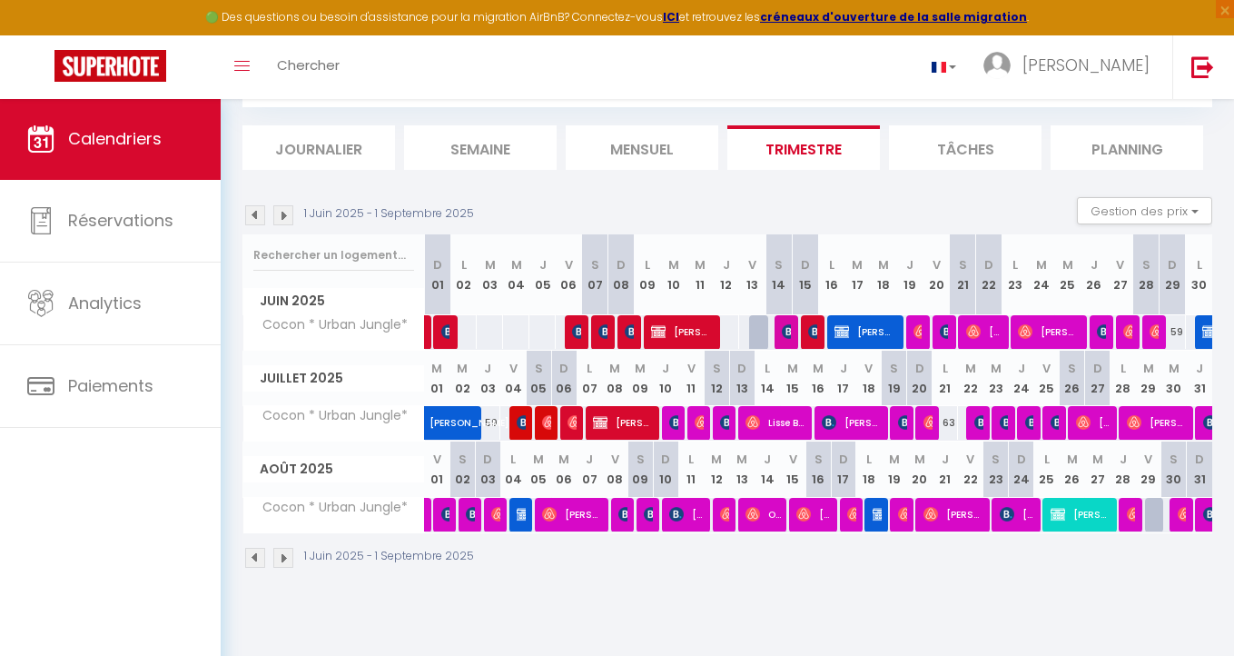
select select "1"
select select
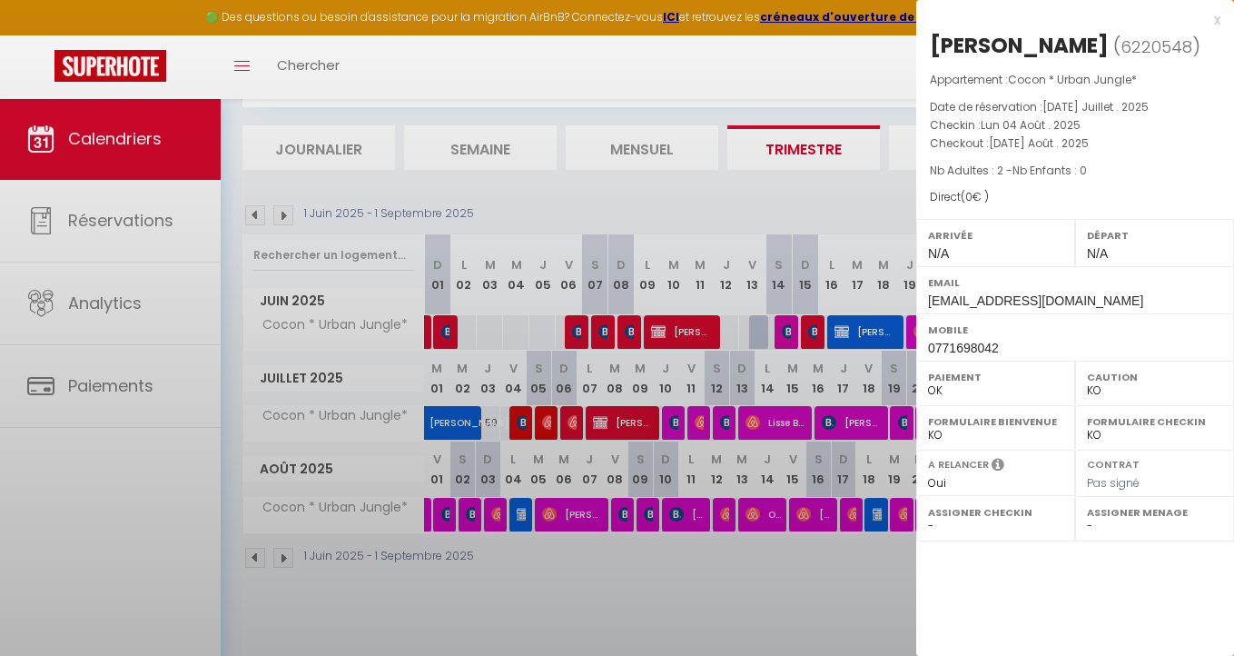
select select "47980"
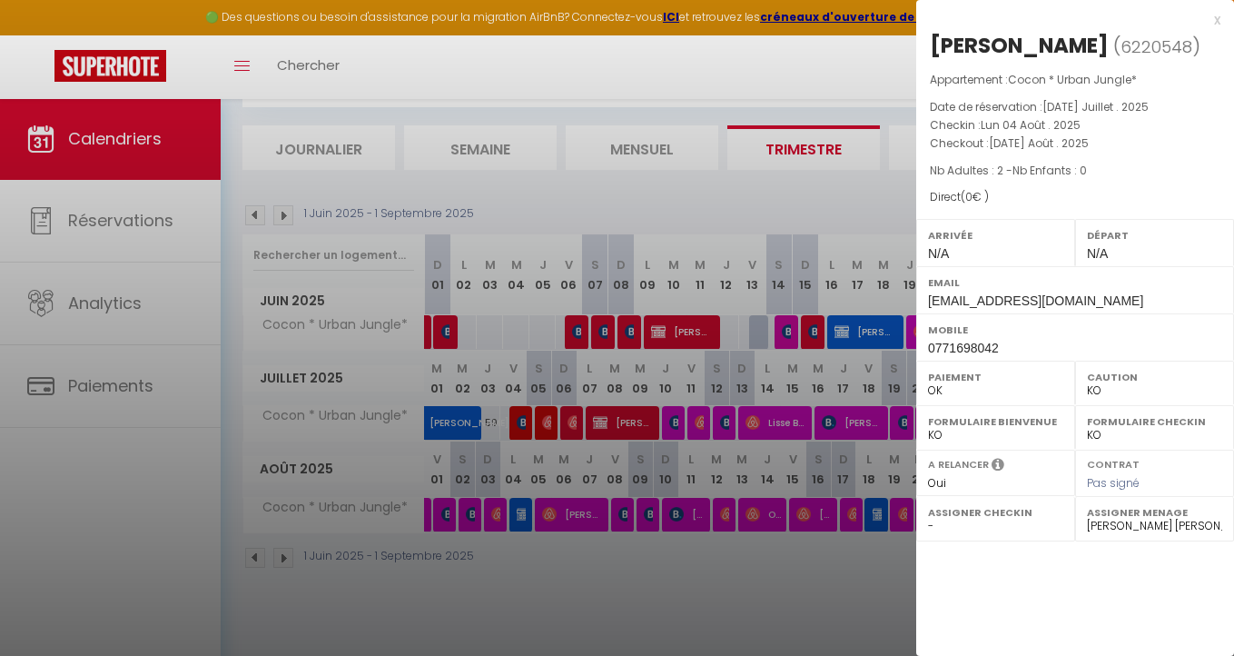
click at [847, 550] on div at bounding box center [617, 328] width 1234 height 656
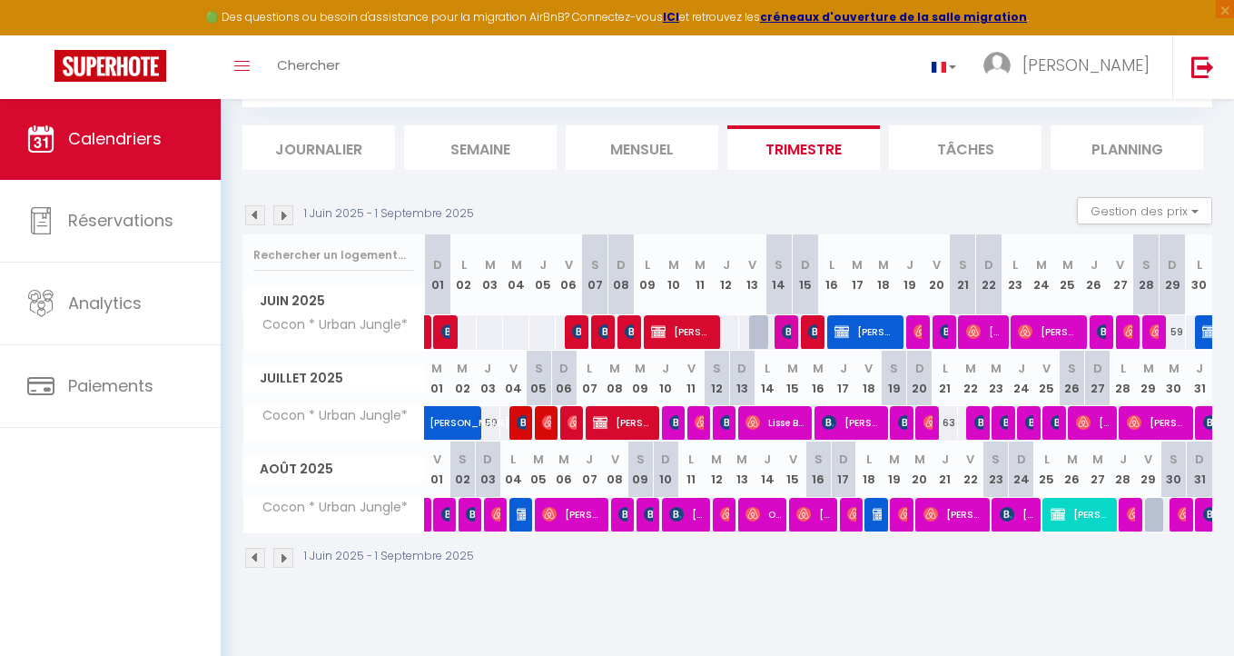
click at [875, 520] on img at bounding box center [880, 514] width 15 height 15
